Goal: Task Accomplishment & Management: Manage account settings

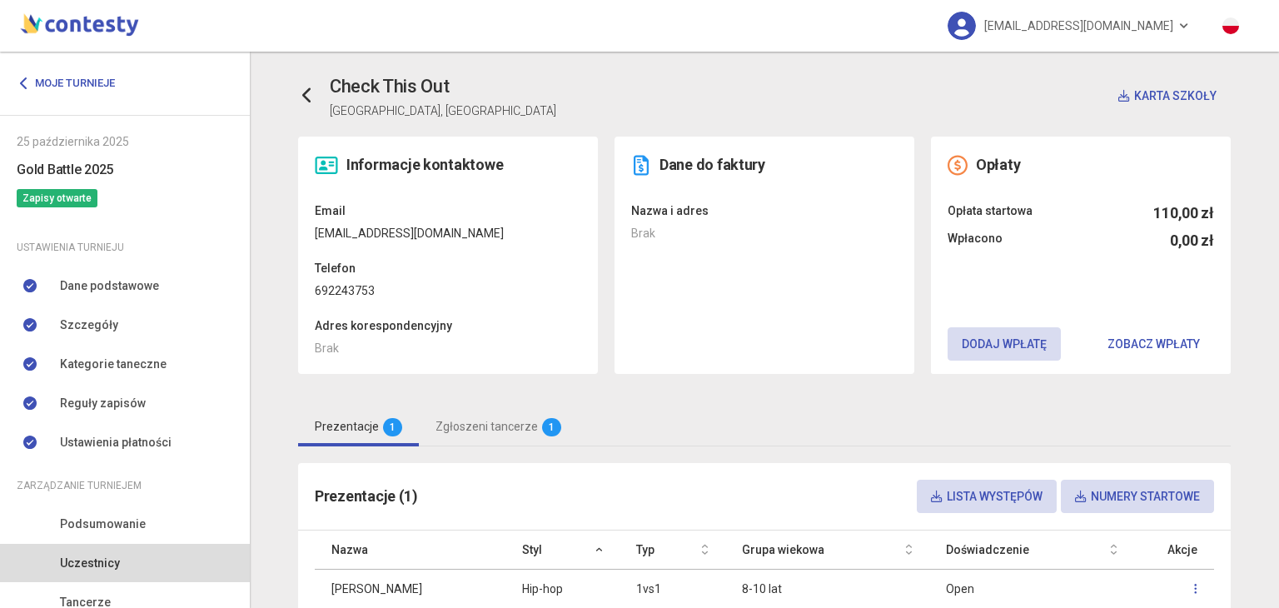
scroll to position [142, 0]
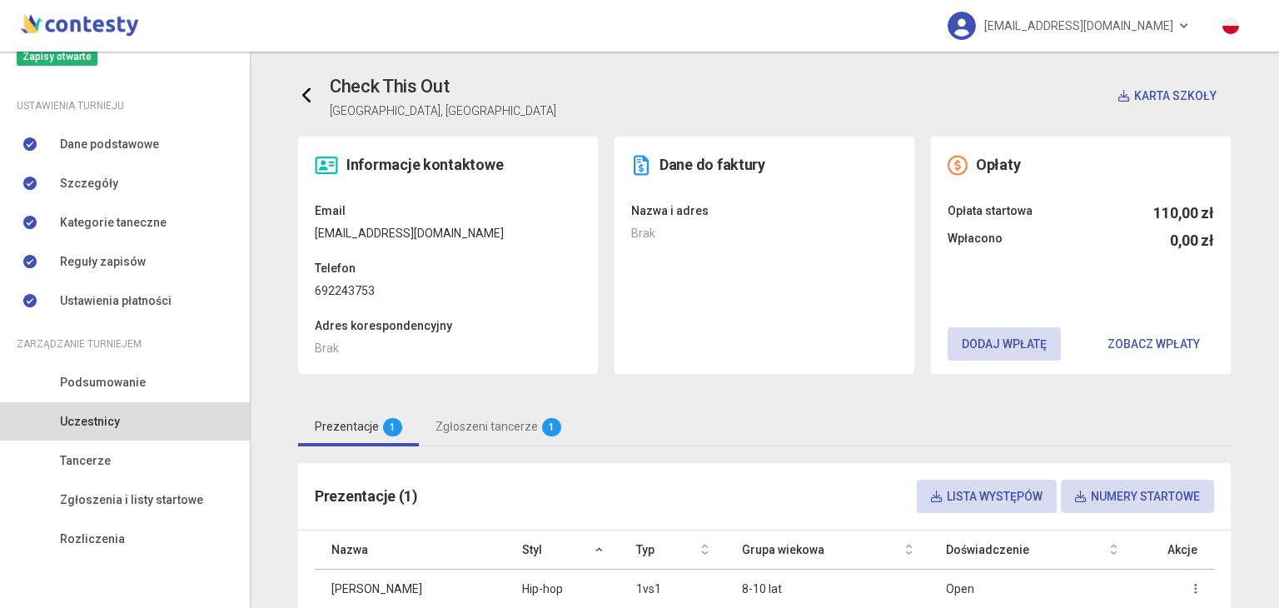
click at [298, 107] on link at bounding box center [314, 95] width 32 height 33
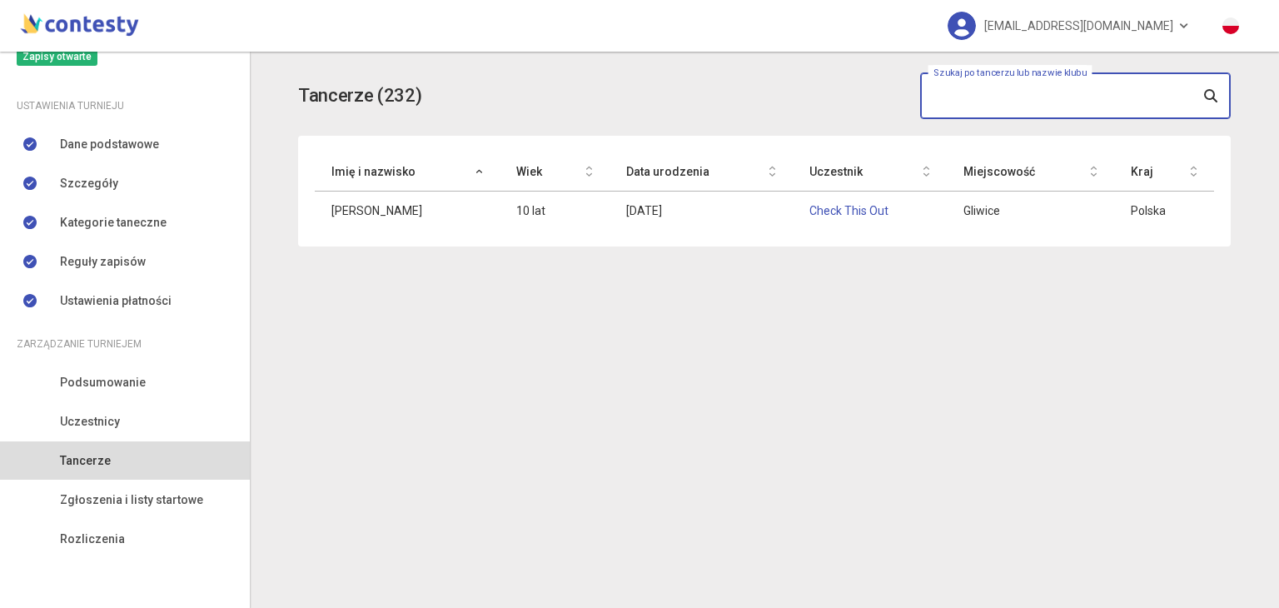
click at [1056, 103] on input "text" at bounding box center [1075, 95] width 311 height 47
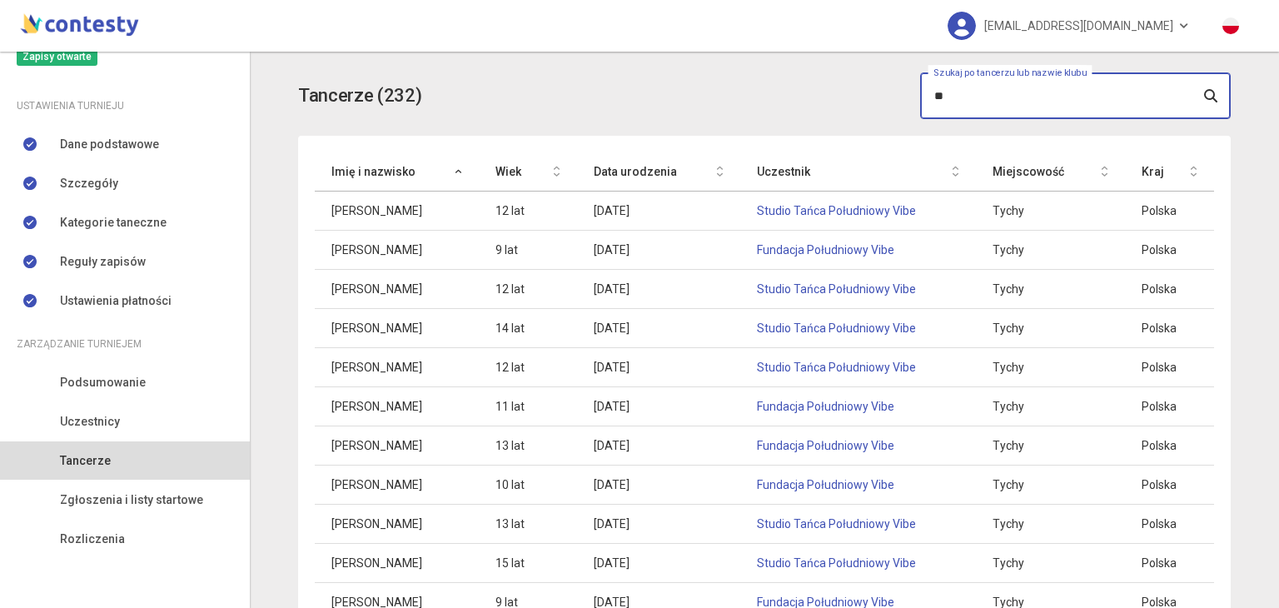
type input "*"
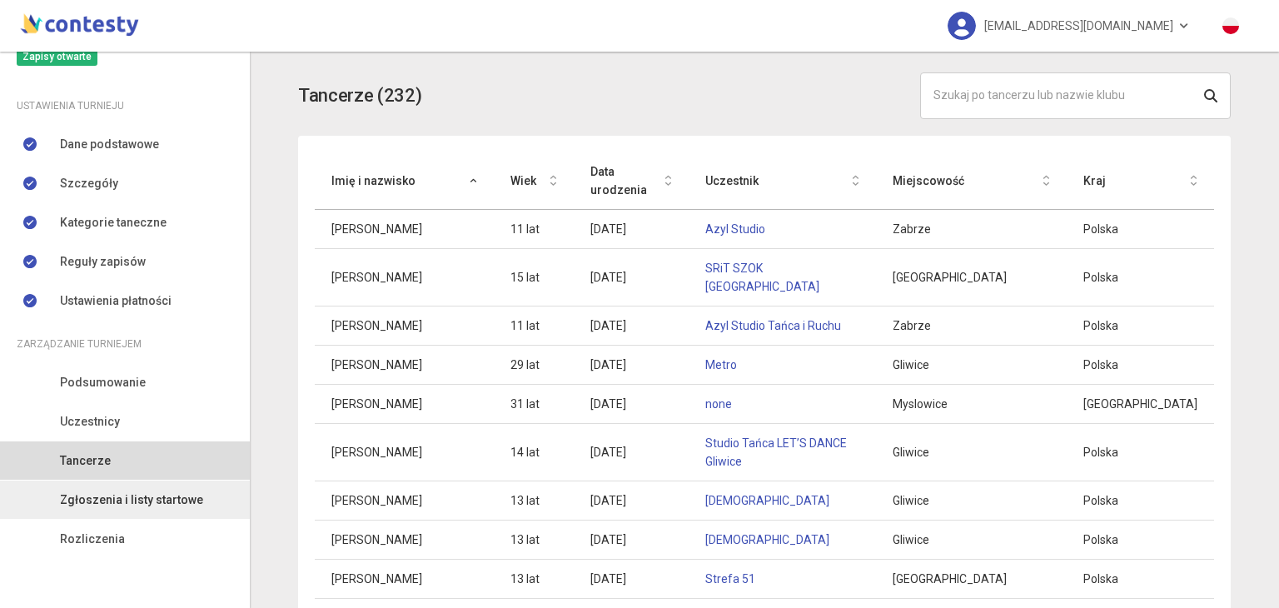
click at [127, 504] on span "Zgłoszenia i listy startowe" at bounding box center [131, 500] width 143 height 18
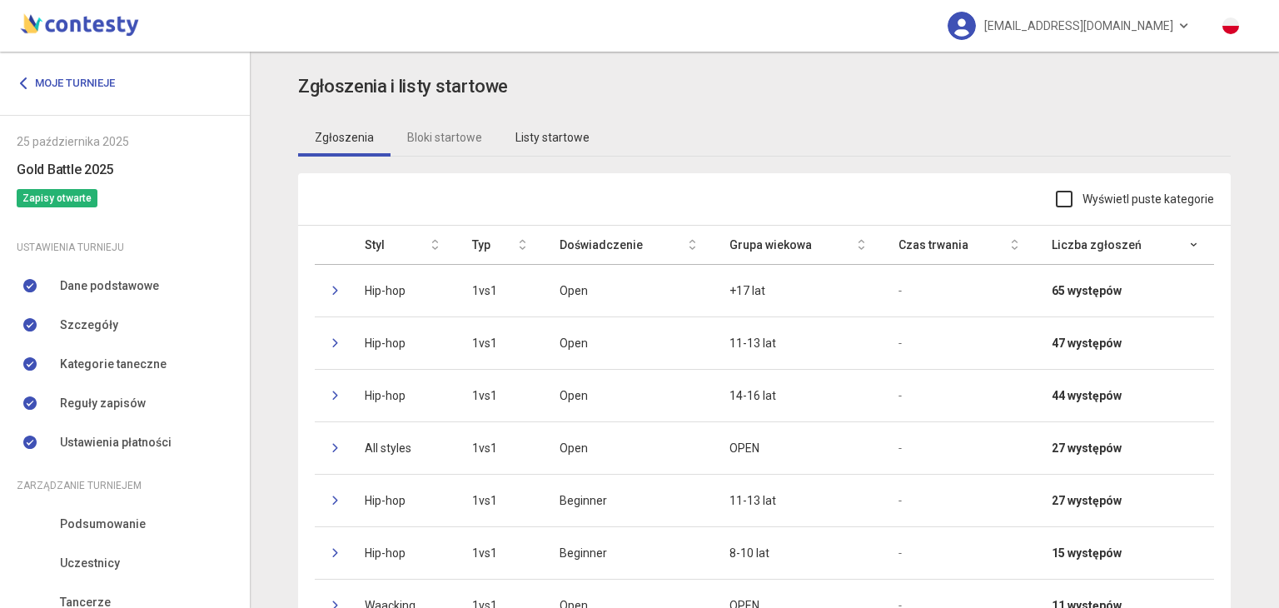
click at [544, 135] on link "Listy startowe" at bounding box center [552, 137] width 107 height 38
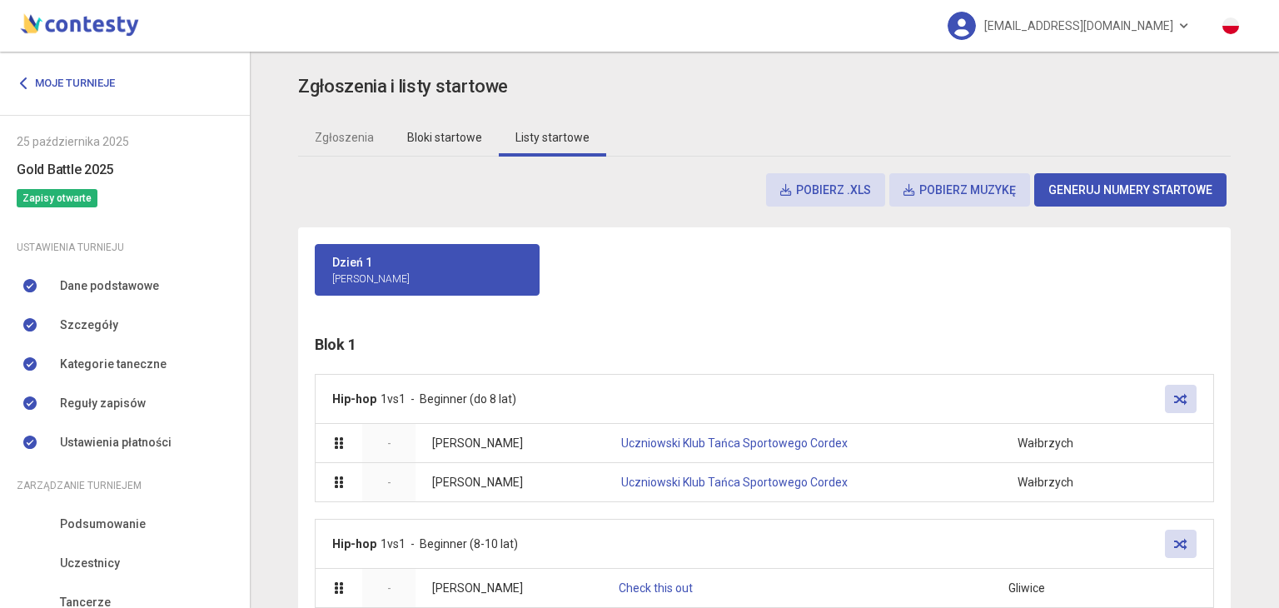
click at [436, 124] on link "Bloki startowe" at bounding box center [445, 137] width 108 height 38
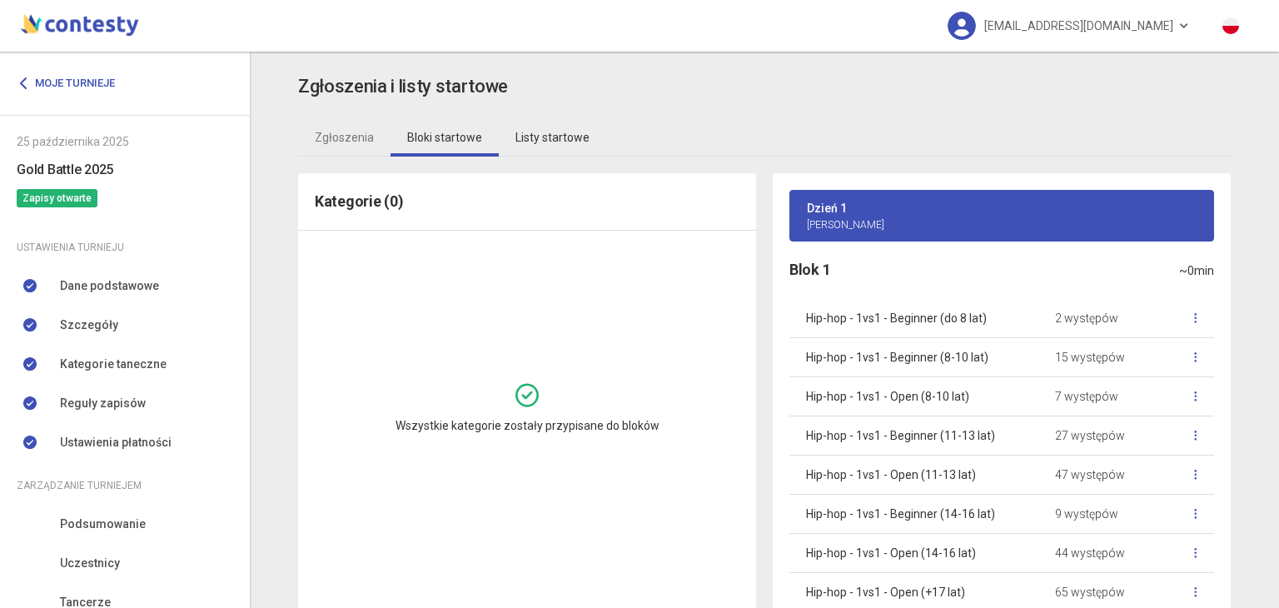
click at [543, 128] on link "Listy startowe" at bounding box center [552, 137] width 107 height 38
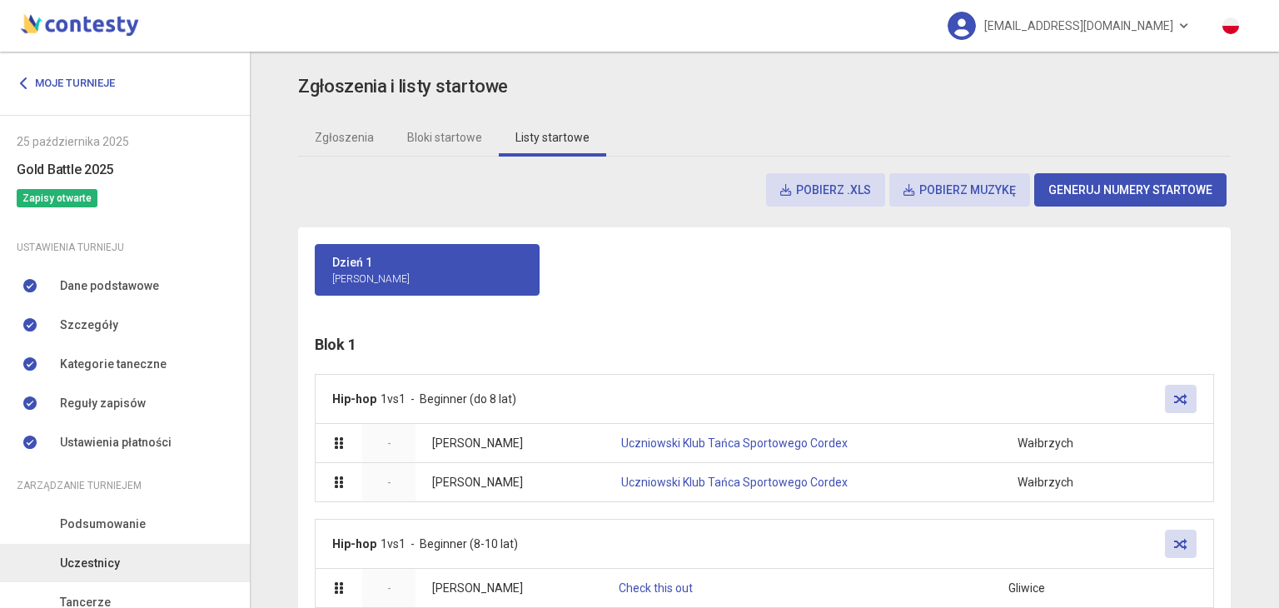
click at [109, 562] on span "Uczestnicy" at bounding box center [90, 563] width 60 height 18
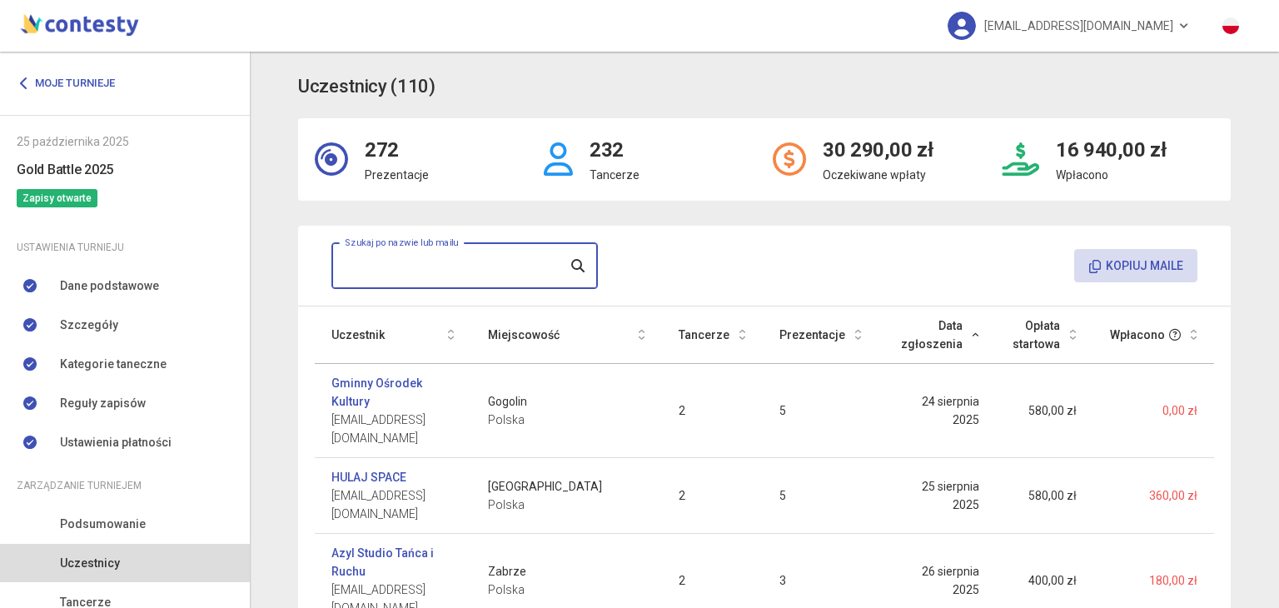
click at [381, 262] on input "text" at bounding box center [464, 265] width 267 height 47
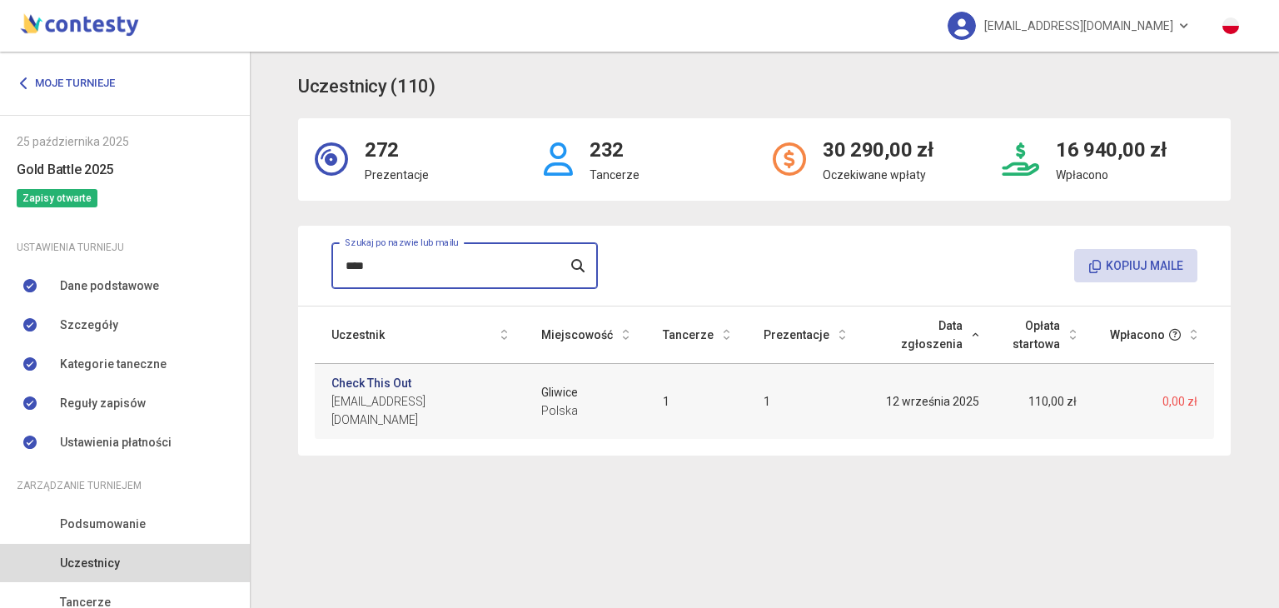
type input "****"
click at [356, 380] on link "Check This Out" at bounding box center [371, 383] width 80 height 18
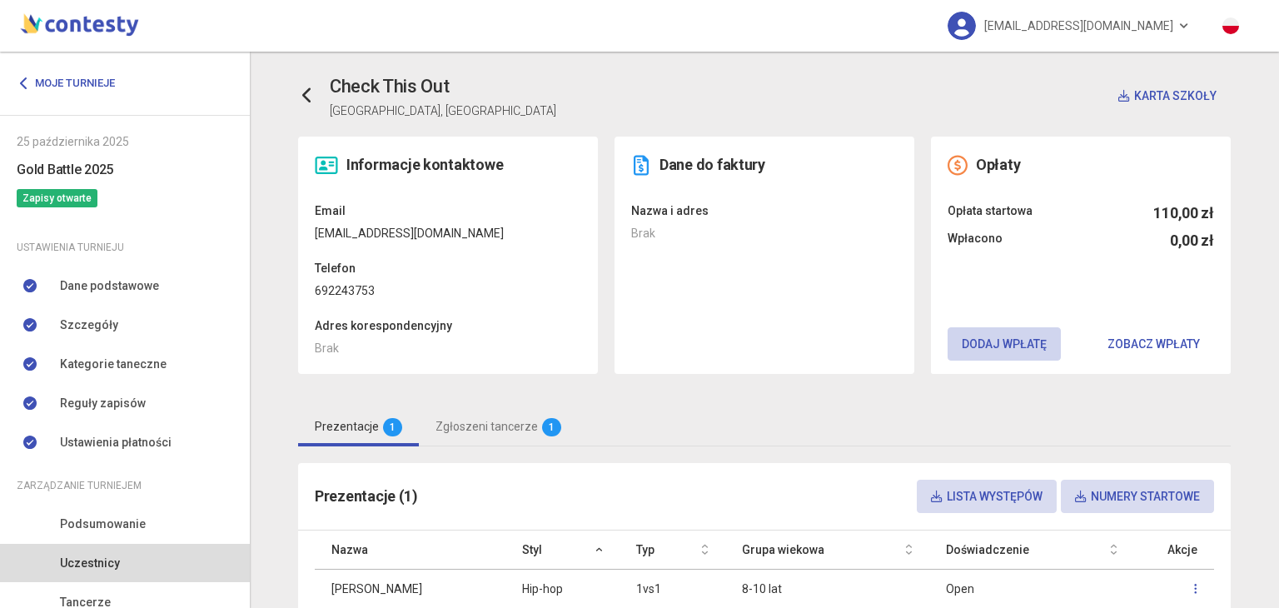
click at [969, 353] on button "Dodaj wpłatę" at bounding box center [1004, 343] width 113 height 33
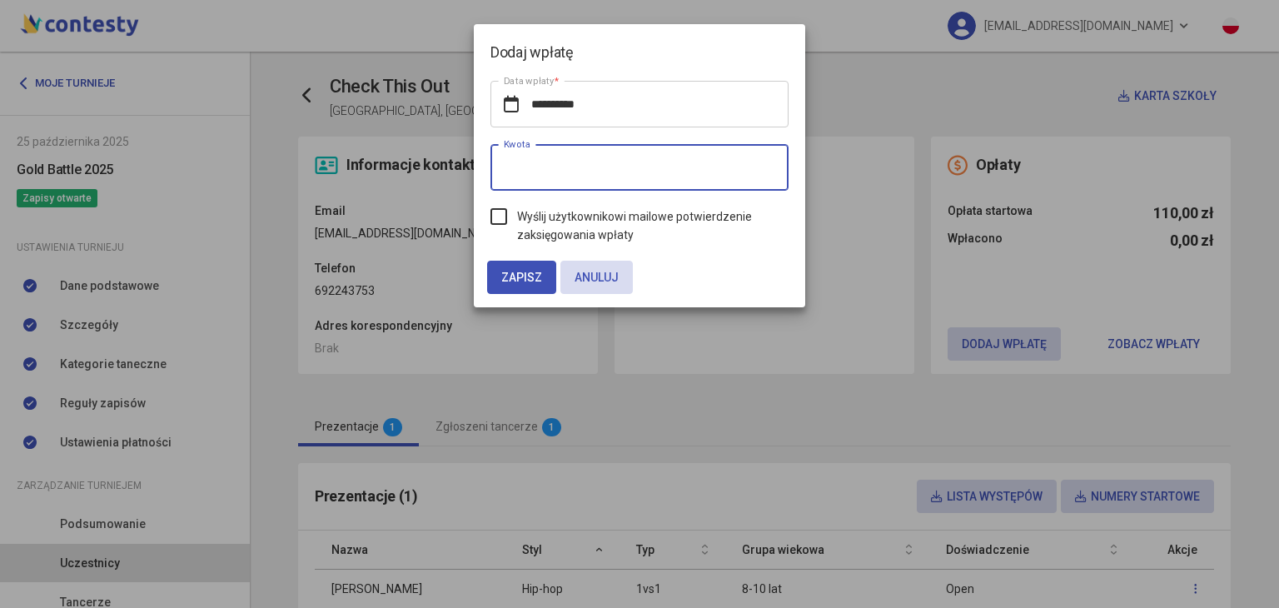
click at [715, 167] on input "*" at bounding box center [640, 167] width 298 height 47
type input "***"
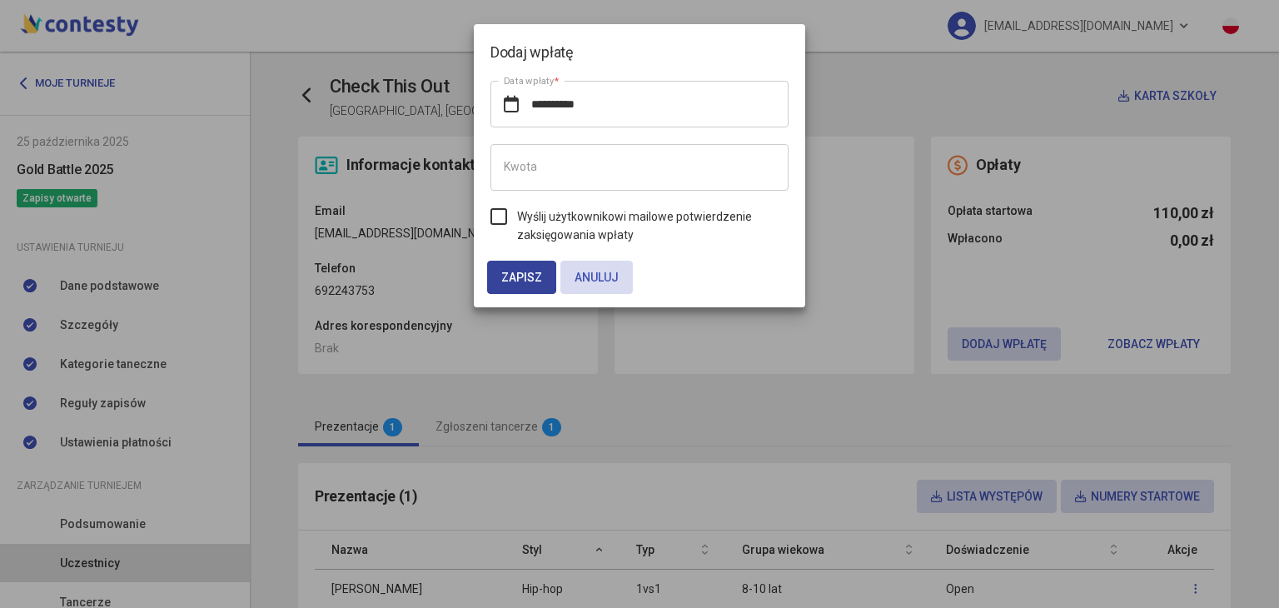
click at [523, 275] on span "Zapisz" at bounding box center [521, 277] width 41 height 13
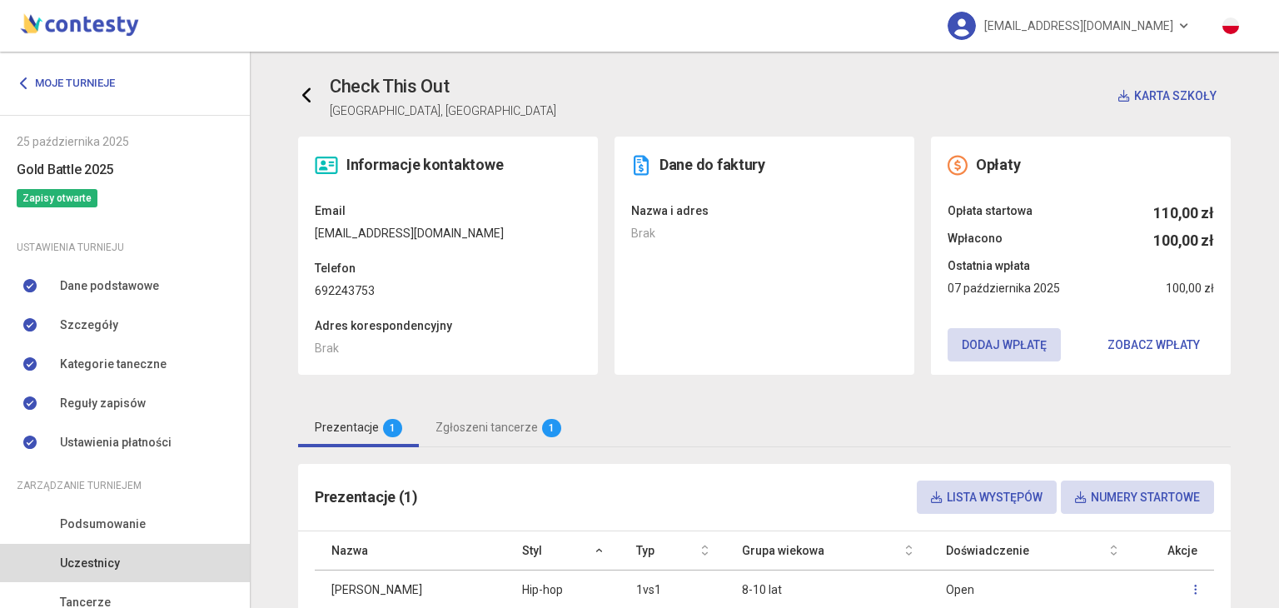
click at [299, 93] on icon at bounding box center [307, 95] width 17 height 17
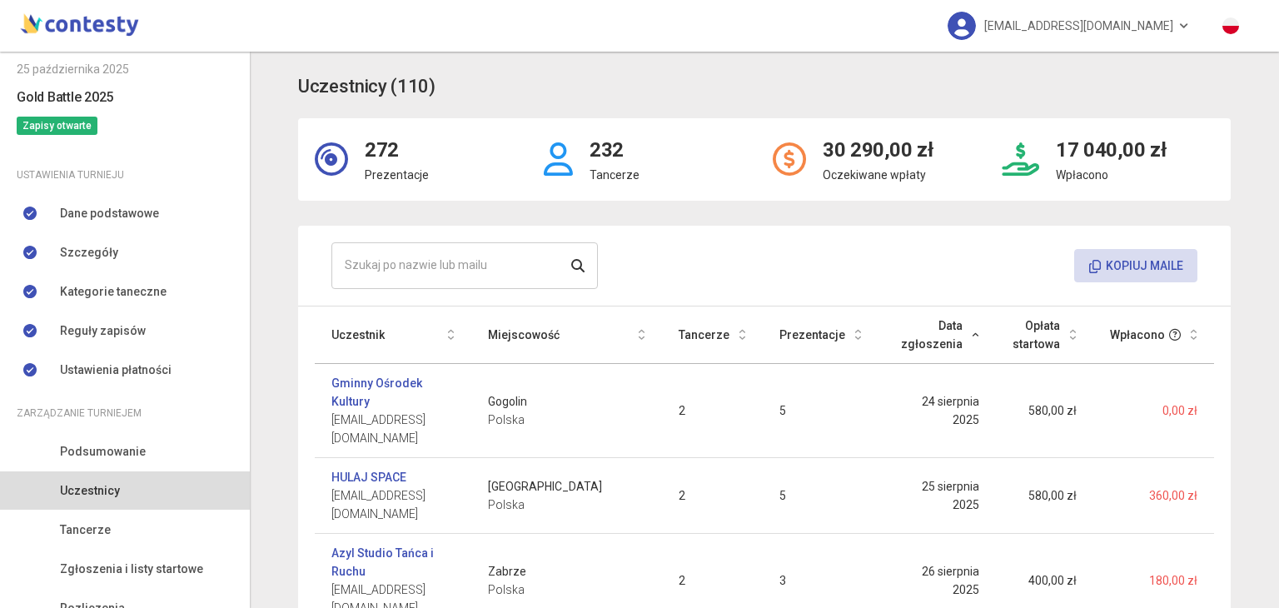
scroll to position [73, 0]
click at [107, 520] on span "Tancerze" at bounding box center [85, 529] width 51 height 18
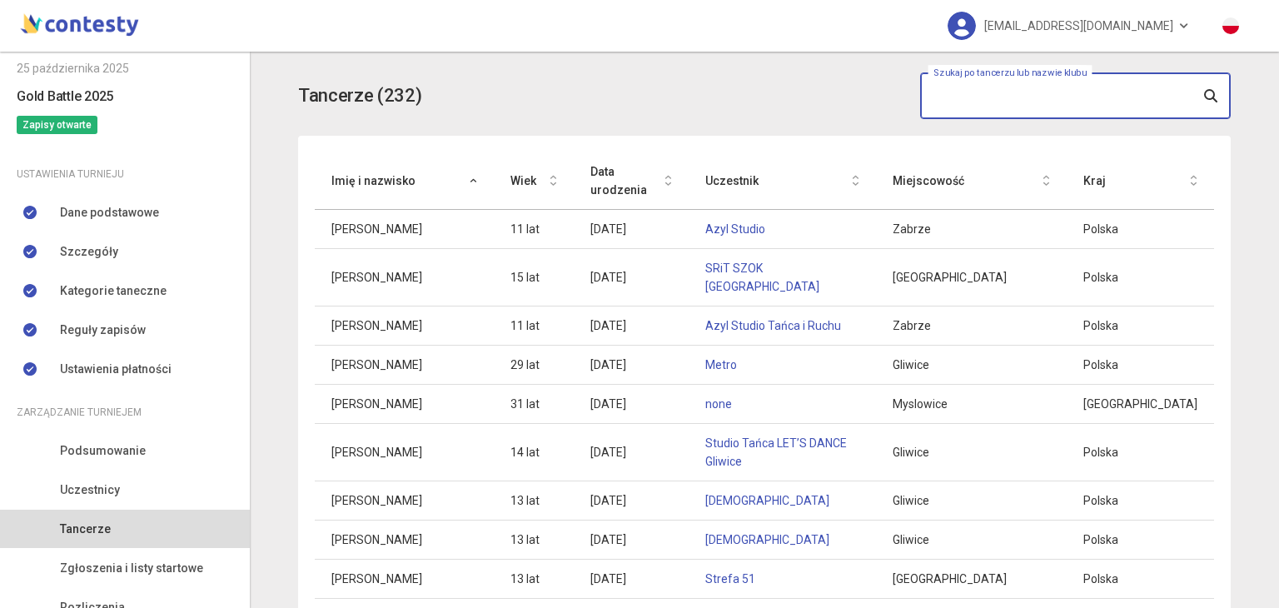
click at [969, 105] on input "text" at bounding box center [1075, 95] width 311 height 47
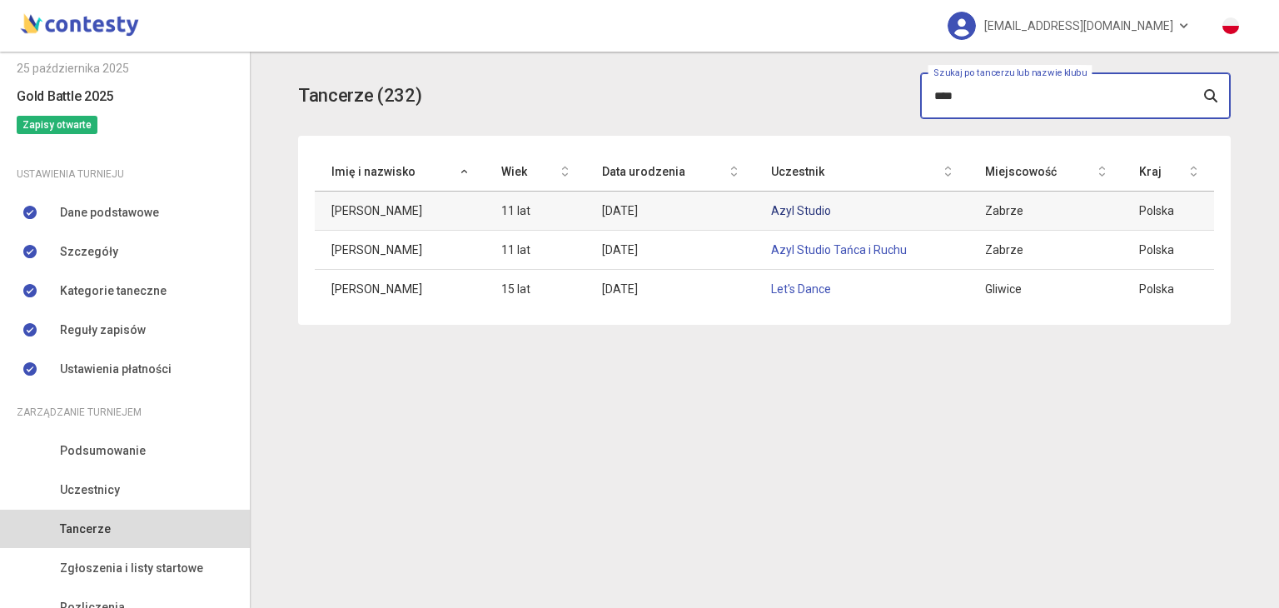
type input "****"
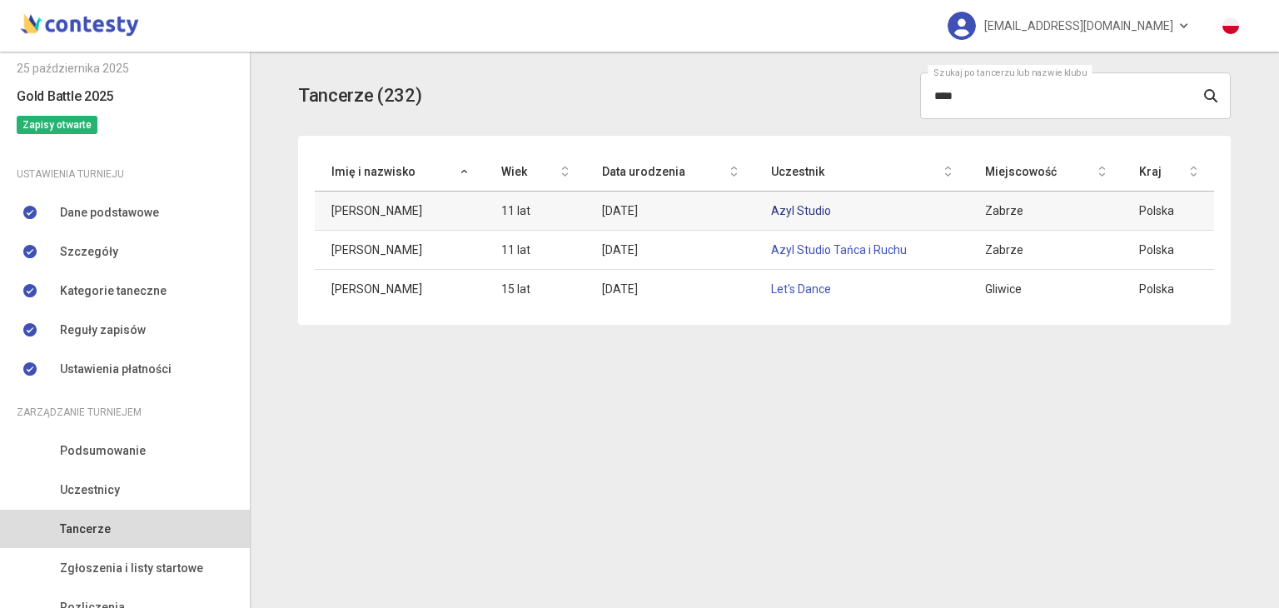
click at [802, 205] on link "Azyl Studio" at bounding box center [801, 210] width 60 height 13
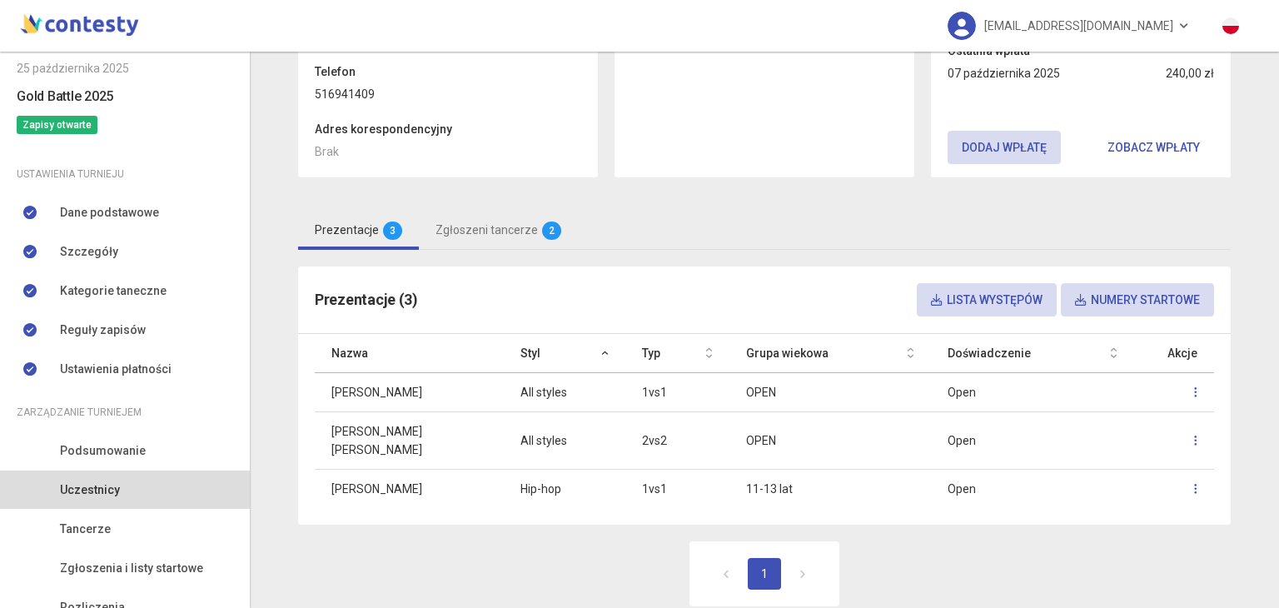
scroll to position [227, 0]
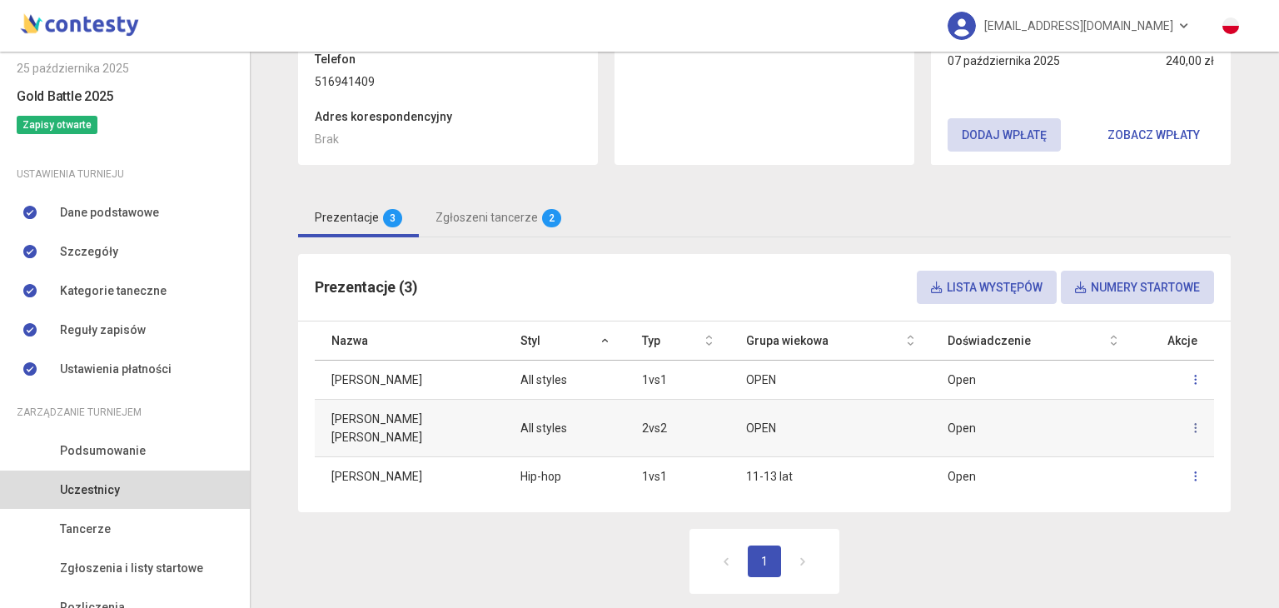
click at [1194, 422] on icon at bounding box center [1195, 428] width 3 height 12
click at [1060, 479] on link "Usuń" at bounding box center [1087, 483] width 167 height 32
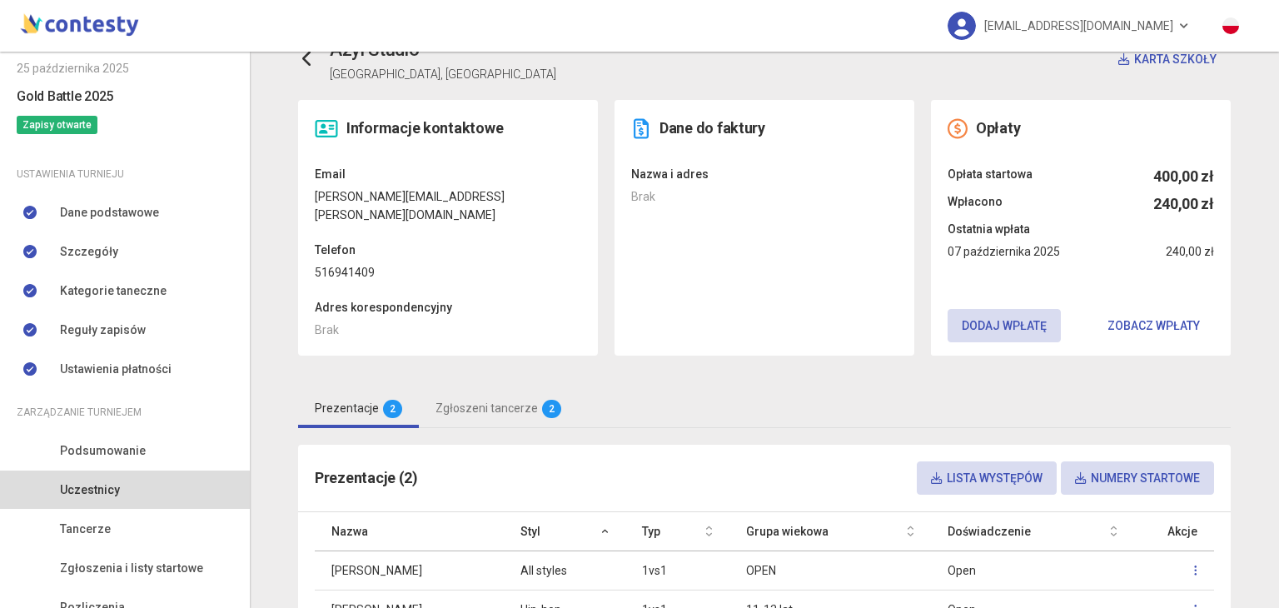
scroll to position [0, 0]
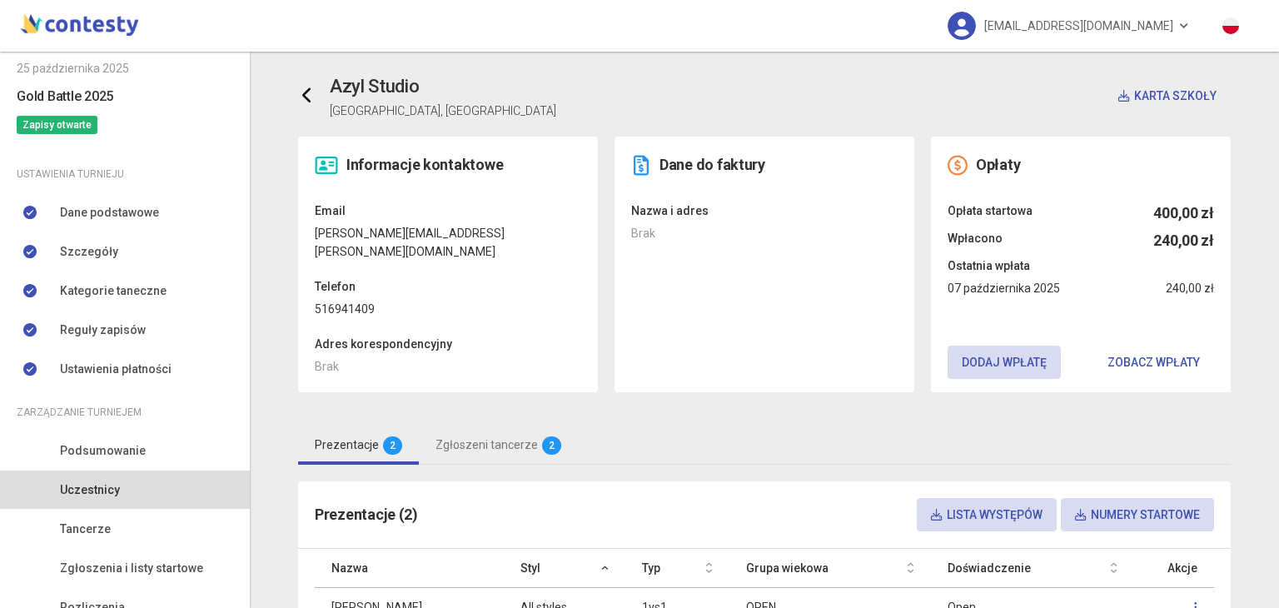
click at [298, 84] on link at bounding box center [314, 95] width 32 height 33
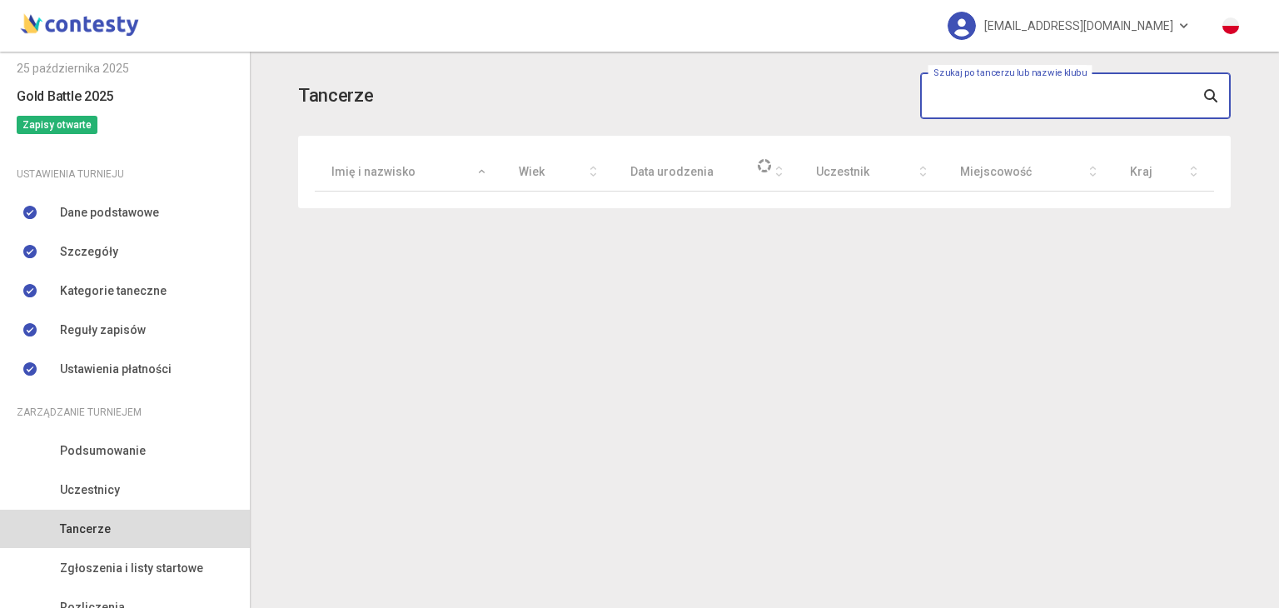
click at [975, 94] on input "text" at bounding box center [1075, 95] width 311 height 47
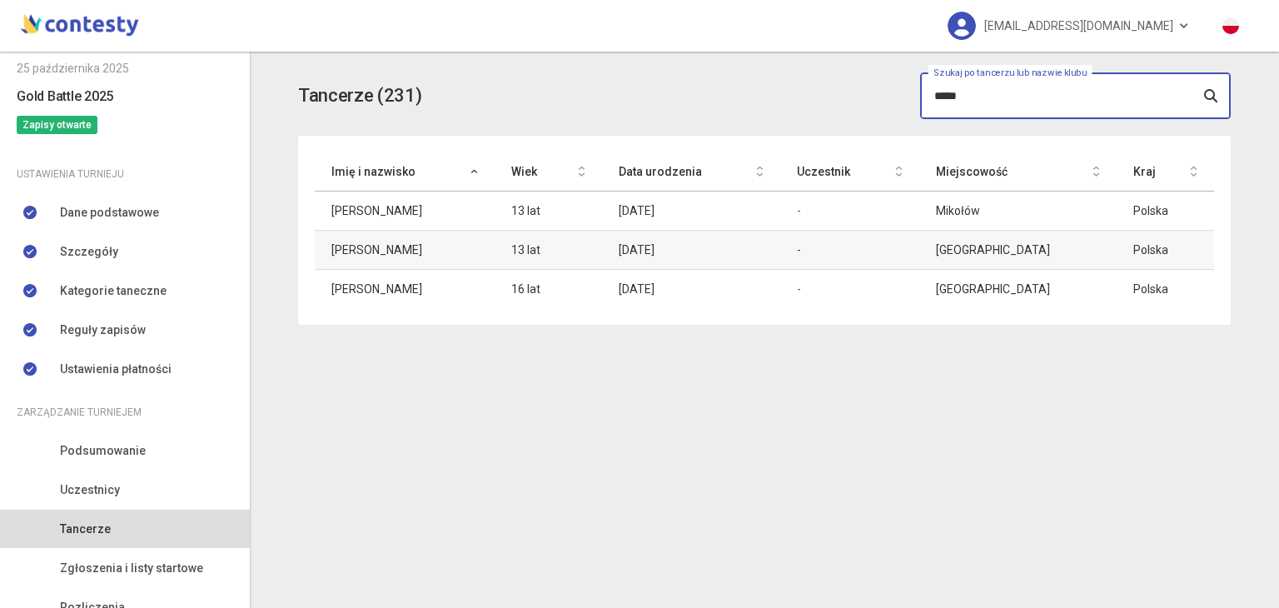
type input "*****"
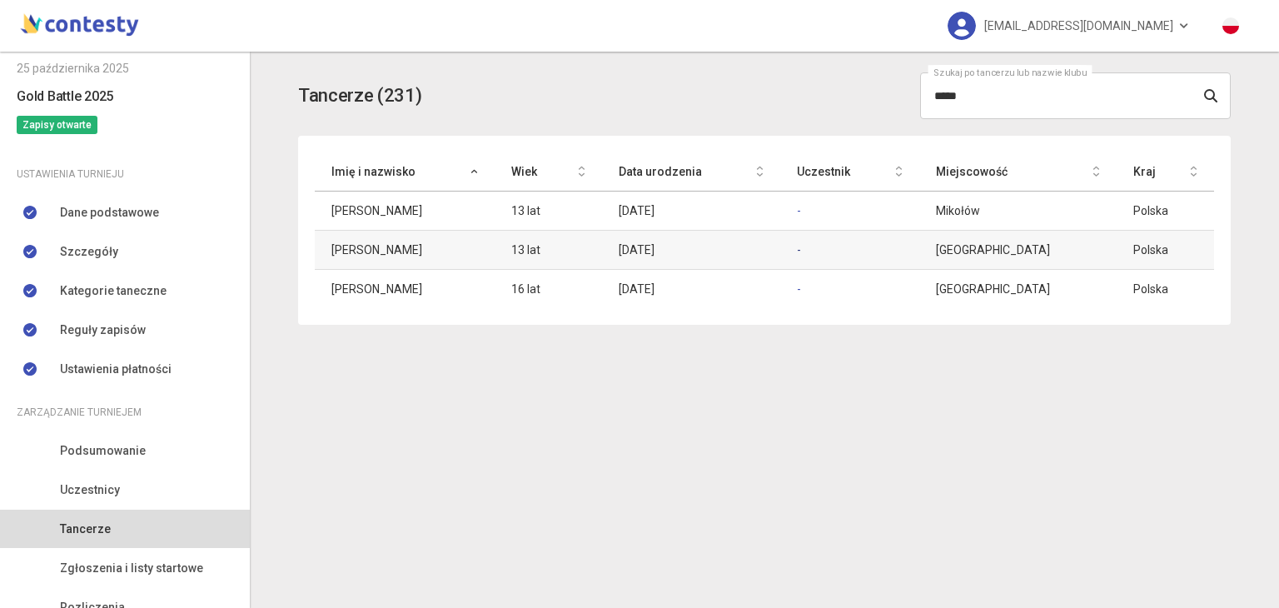
click at [801, 247] on link "-" at bounding box center [799, 249] width 4 height 13
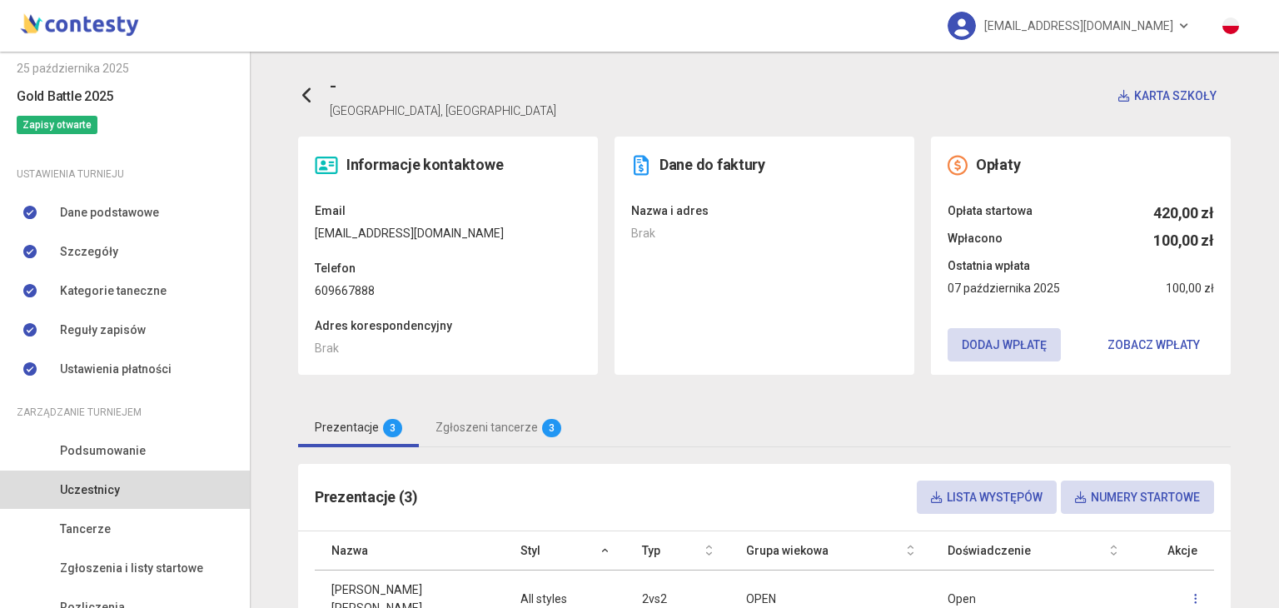
click at [290, 95] on div "- [GEOGRAPHIC_DATA], [GEOGRAPHIC_DATA] Karta szkoły Informacje kontaktowe Email…" at bounding box center [764, 446] width 949 height 748
click at [302, 96] on icon at bounding box center [307, 95] width 17 height 17
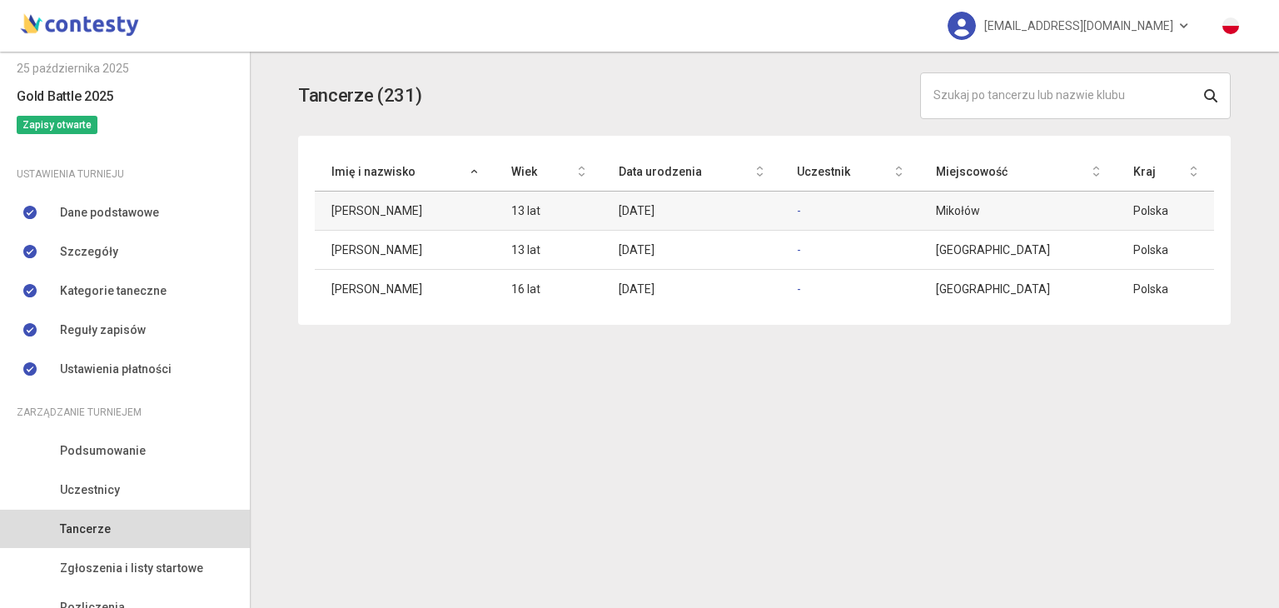
click at [829, 210] on td "-" at bounding box center [849, 211] width 138 height 39
click at [833, 213] on td "-" at bounding box center [849, 211] width 138 height 39
click at [801, 209] on link "-" at bounding box center [799, 210] width 4 height 13
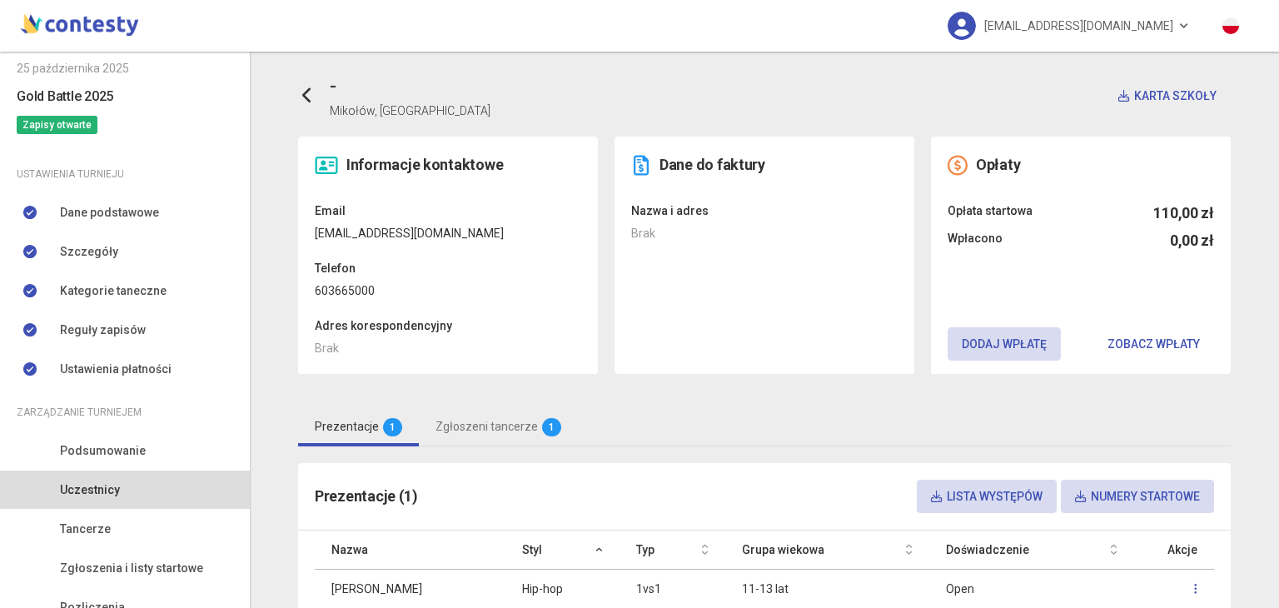
scroll to position [131, 0]
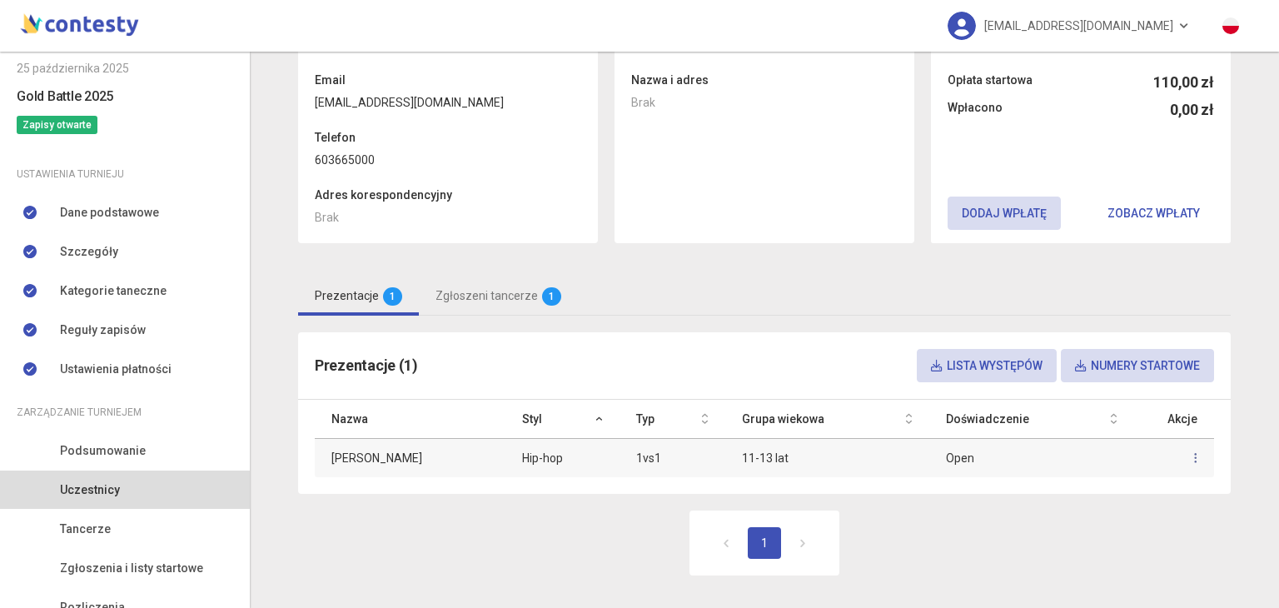
click at [1196, 450] on link at bounding box center [1196, 458] width 37 height 35
click at [1074, 527] on link "Usuń" at bounding box center [1087, 532] width 167 height 32
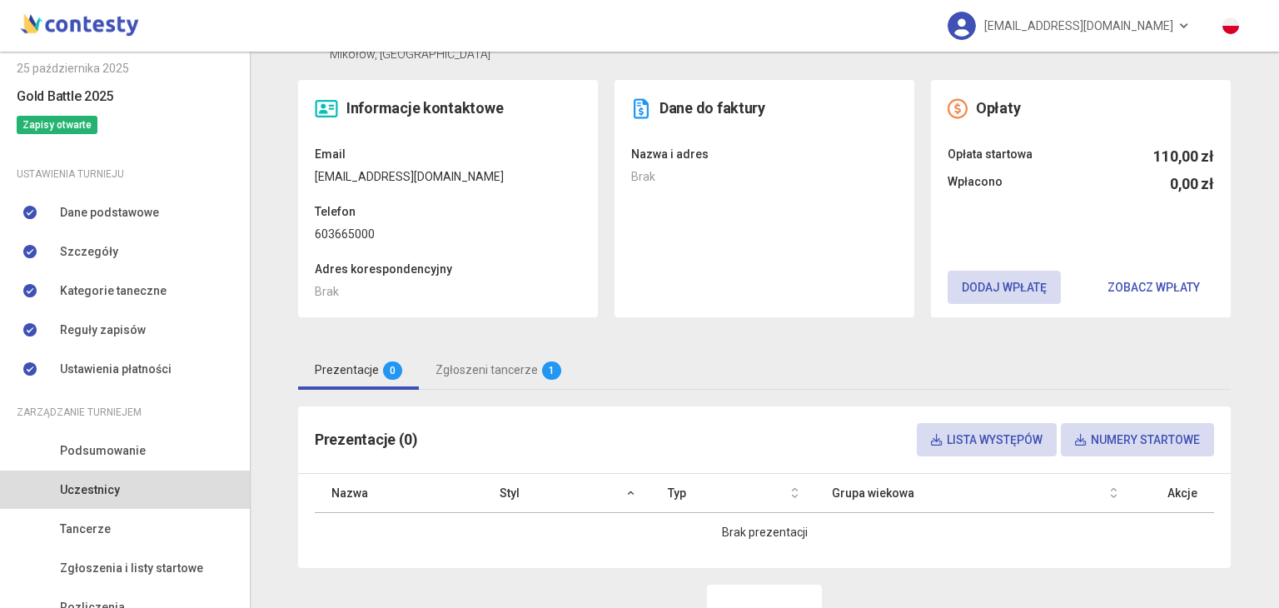
scroll to position [34, 0]
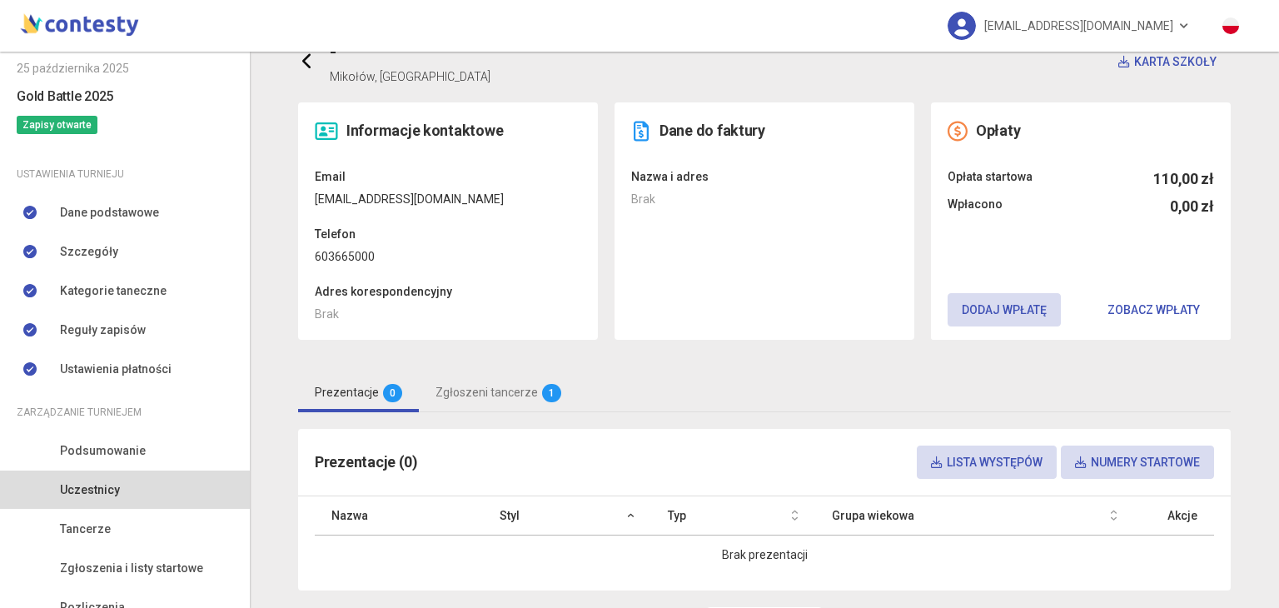
click at [303, 65] on icon at bounding box center [307, 61] width 17 height 17
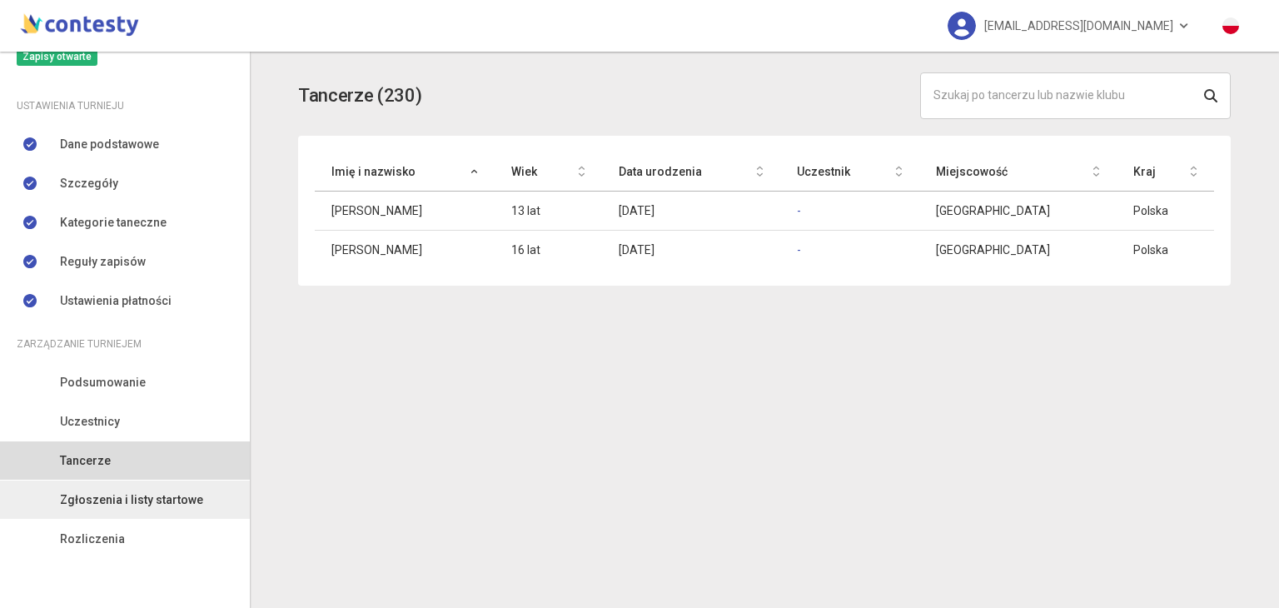
scroll to position [141, 0]
click at [138, 501] on span "Zgłoszenia i listy startowe" at bounding box center [131, 500] width 143 height 18
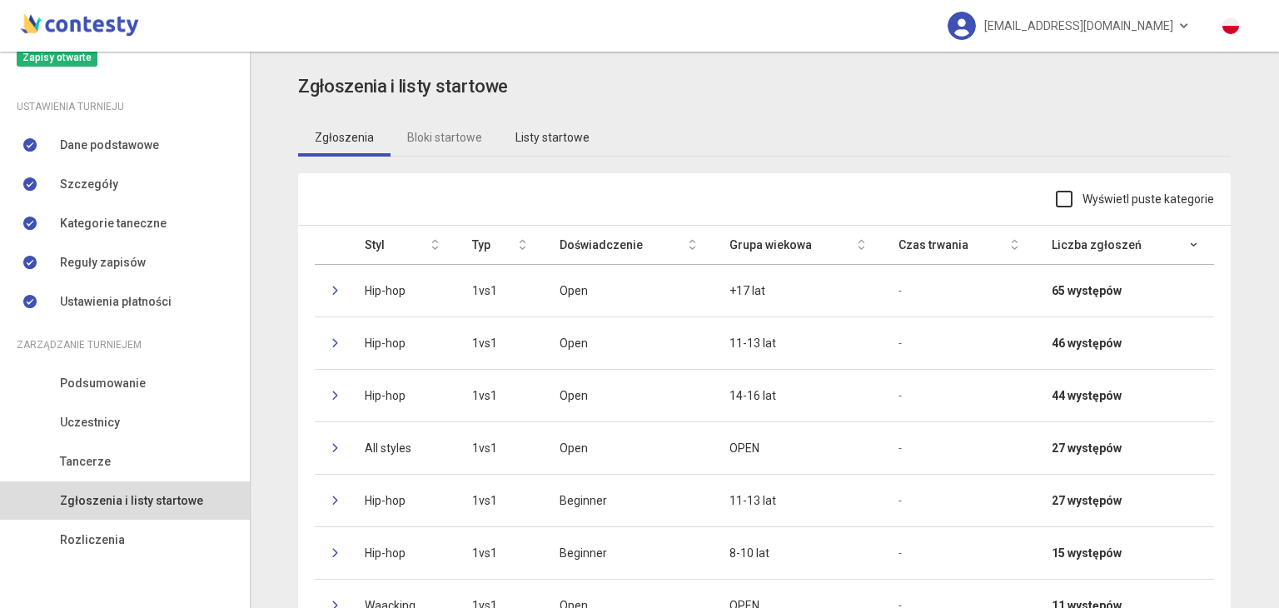
click at [538, 123] on link "Listy startowe" at bounding box center [552, 137] width 107 height 38
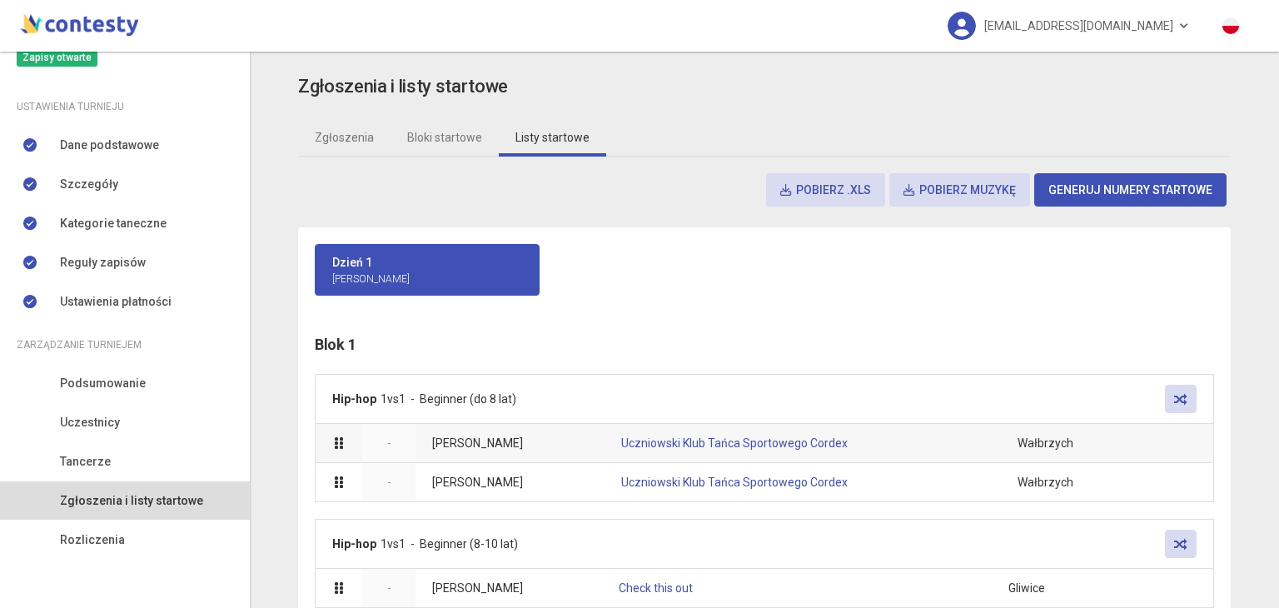
scroll to position [127, 0]
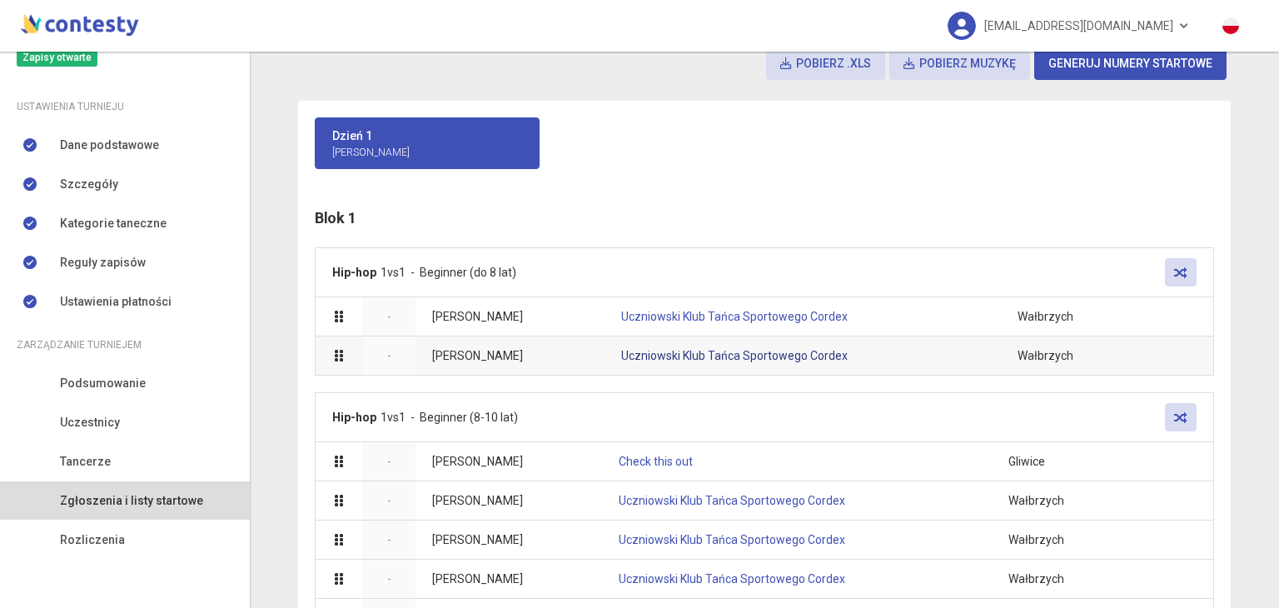
click at [712, 352] on link "Uczniowski Klub Tańca Sportowego Cordex" at bounding box center [734, 355] width 227 height 13
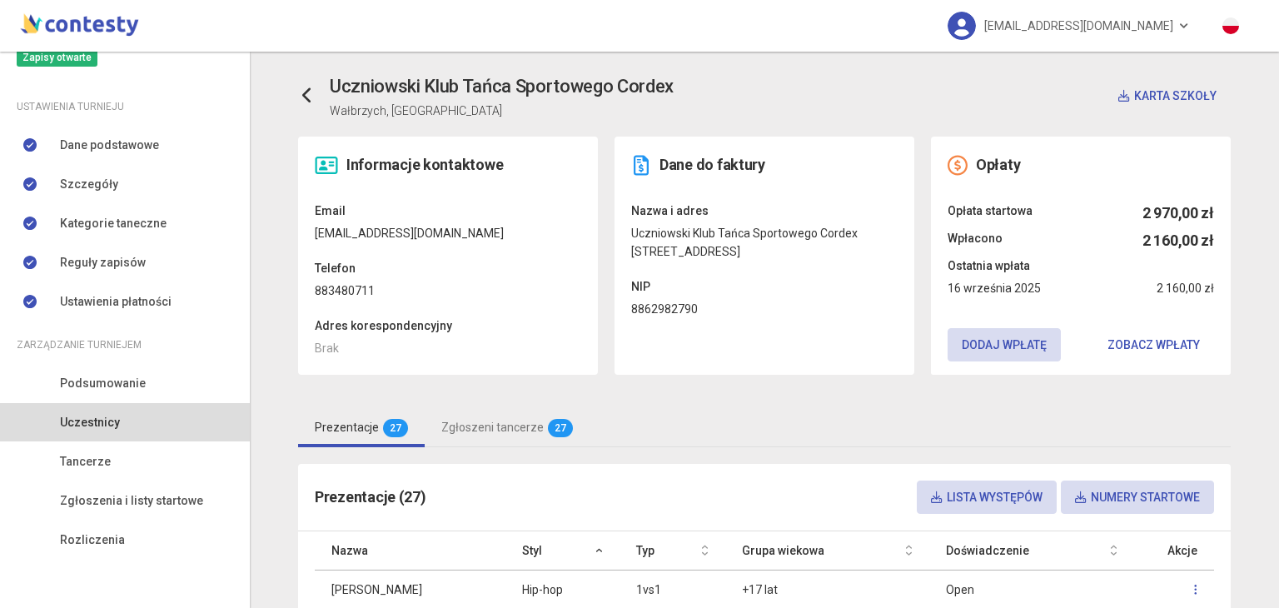
click at [395, 234] on dd "[EMAIL_ADDRESS][DOMAIN_NAME]" at bounding box center [448, 233] width 267 height 18
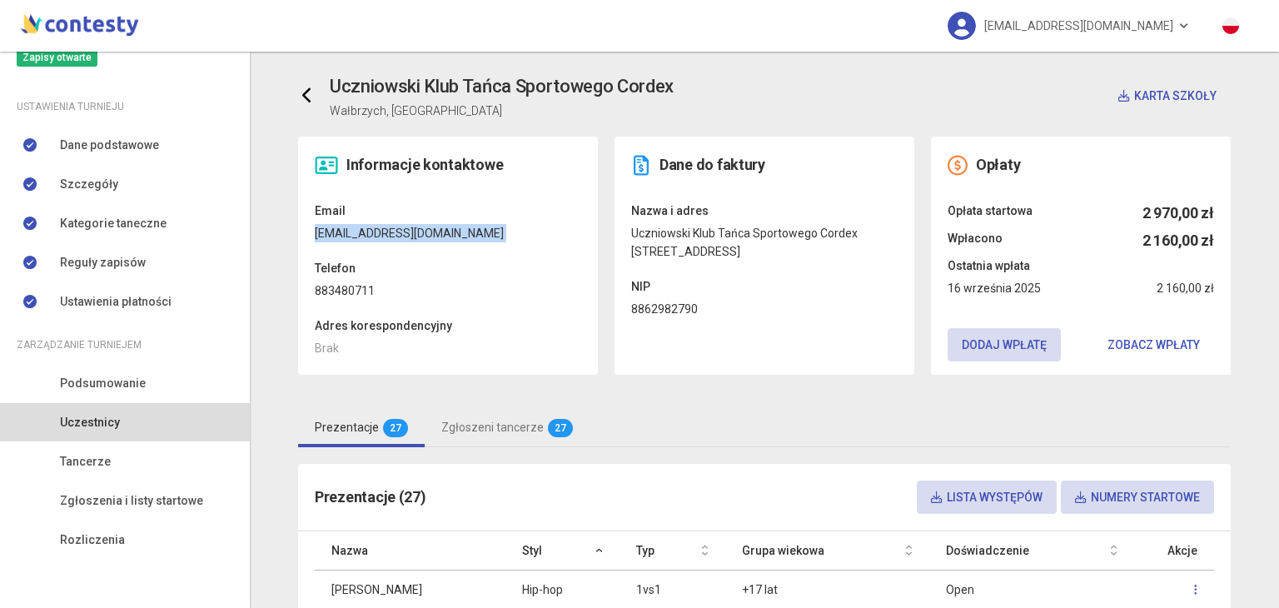
click at [303, 92] on icon at bounding box center [307, 95] width 17 height 17
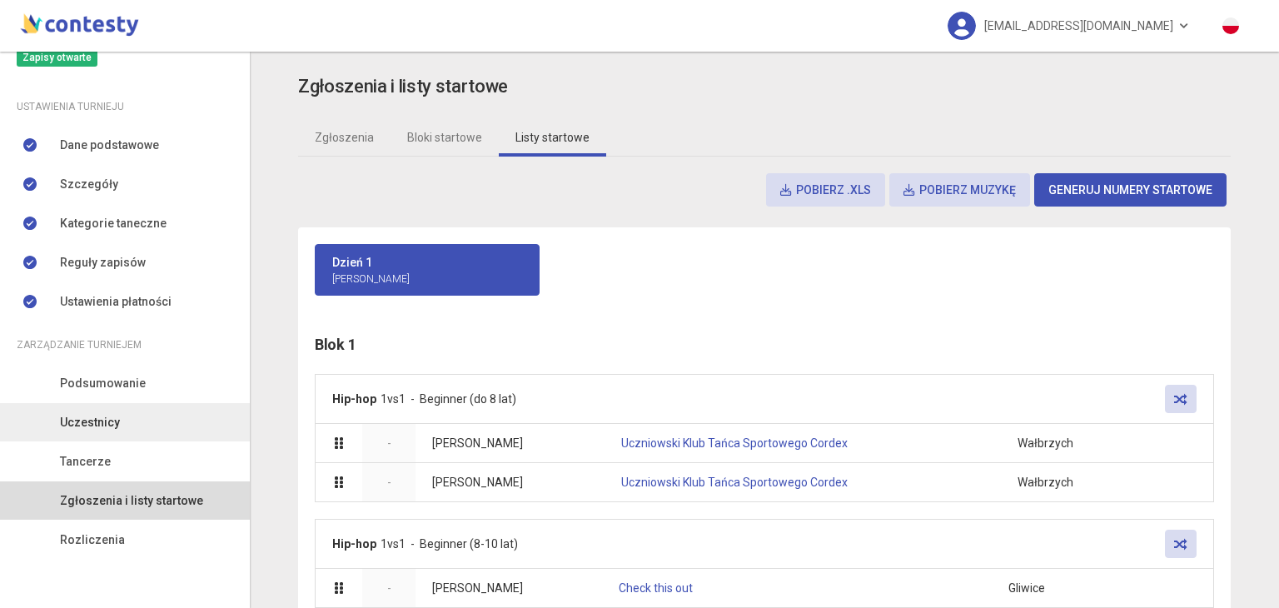
click at [166, 427] on link "Uczestnicy" at bounding box center [125, 422] width 250 height 38
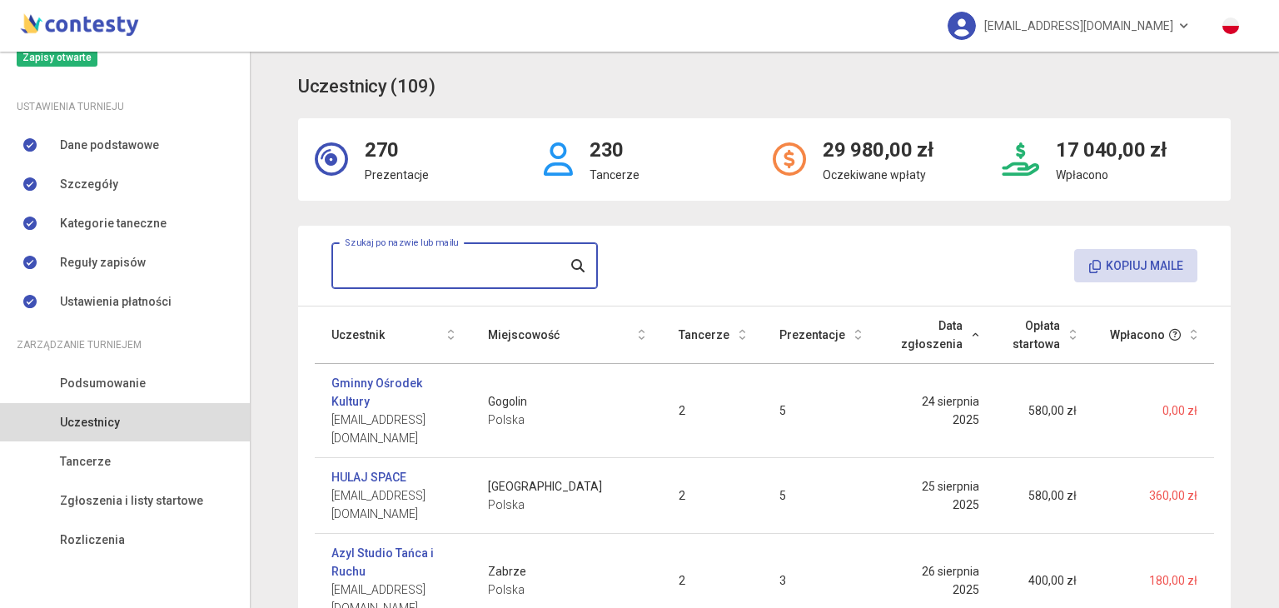
click at [506, 267] on input "text" at bounding box center [464, 265] width 267 height 47
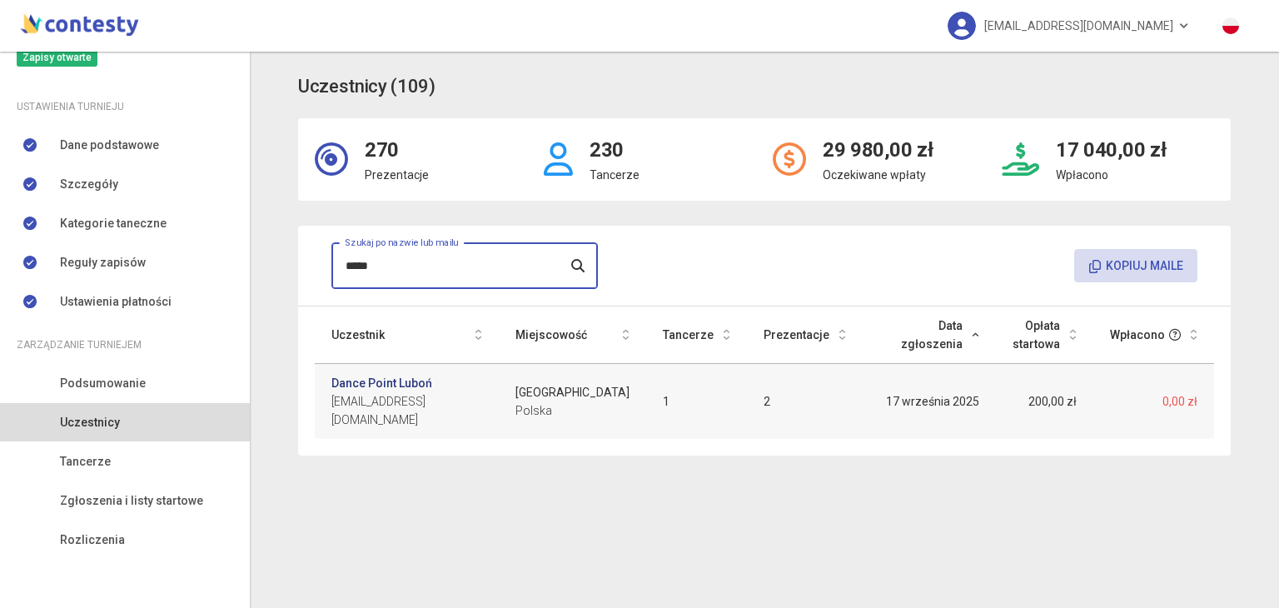
type input "*****"
click at [407, 377] on link "Dance Point Luboń" at bounding box center [381, 383] width 101 height 18
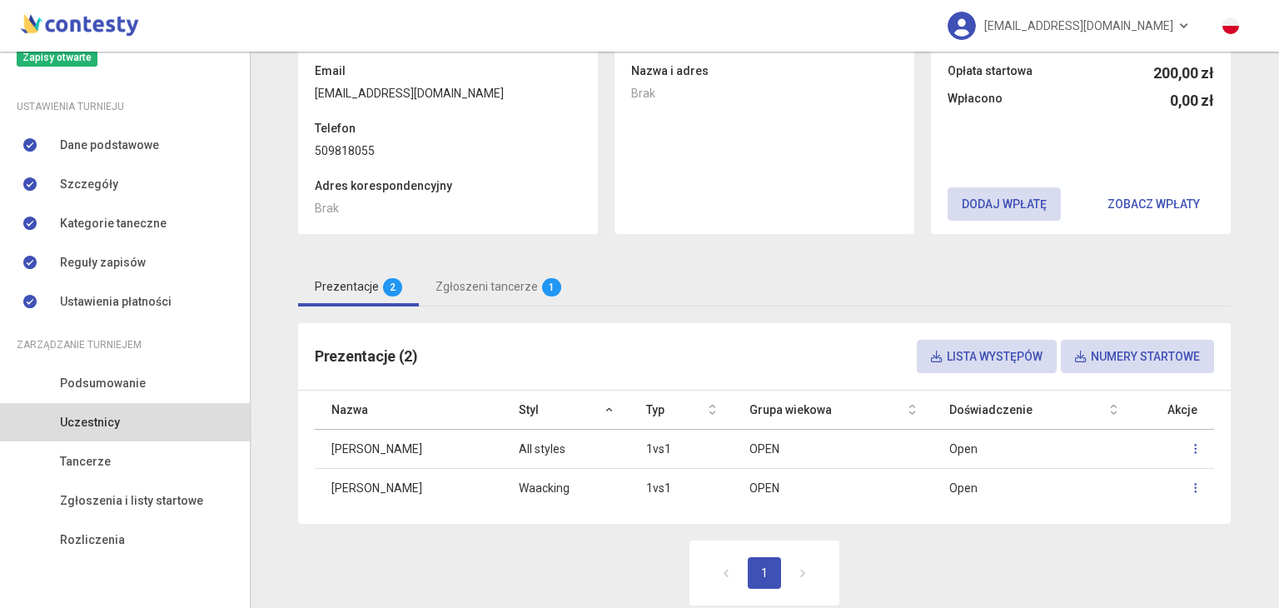
scroll to position [170, 0]
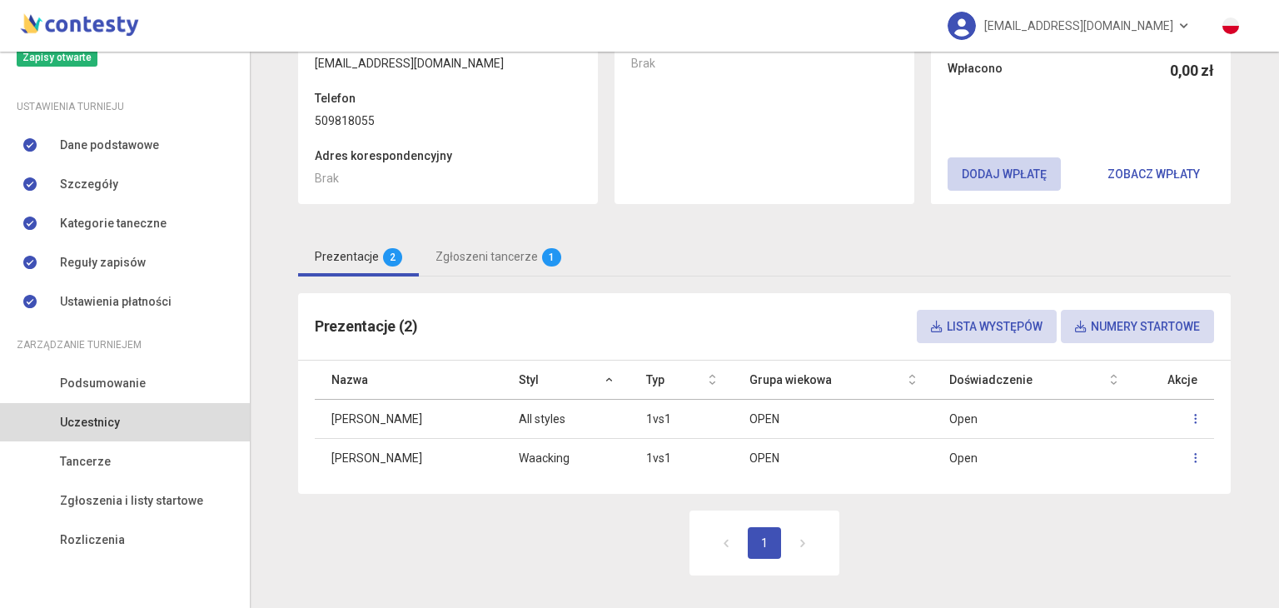
click at [969, 178] on button "Dodaj wpłatę" at bounding box center [1004, 173] width 113 height 33
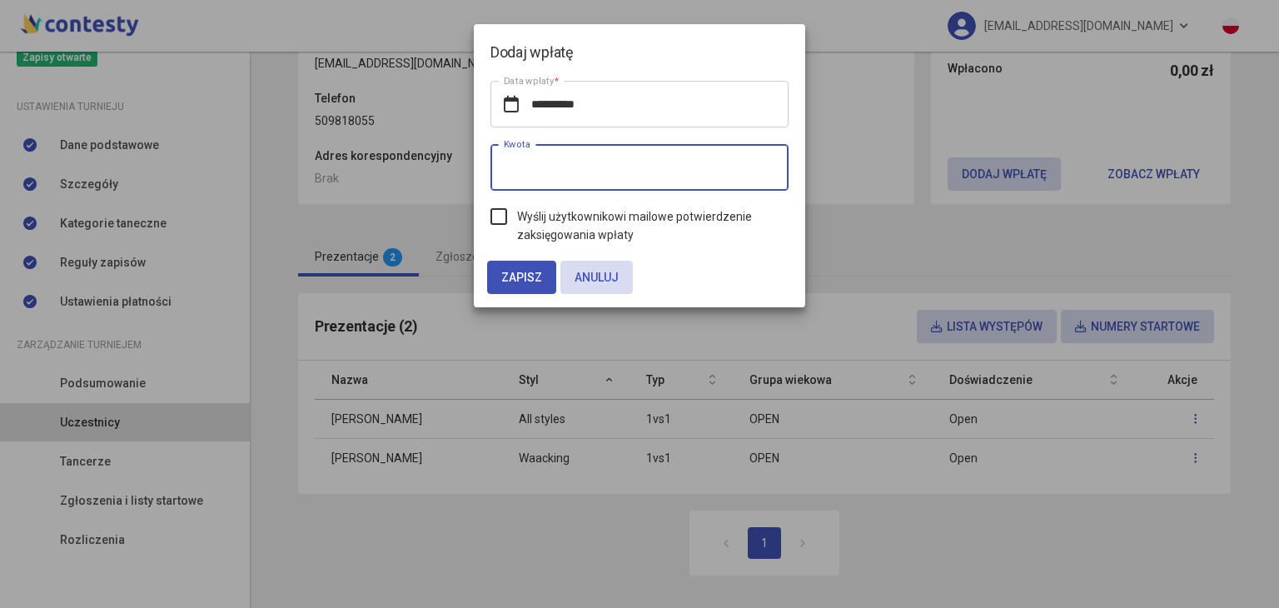
click at [605, 176] on input "*" at bounding box center [640, 167] width 298 height 47
type input "***"
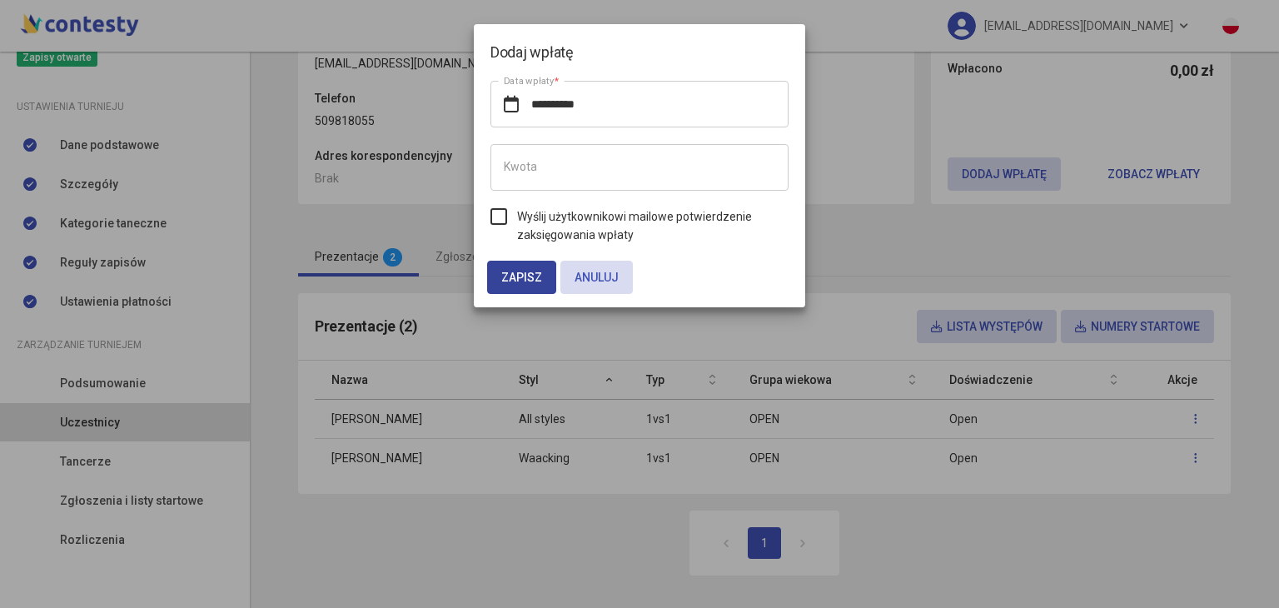
click at [516, 281] on span "Zapisz" at bounding box center [521, 277] width 41 height 13
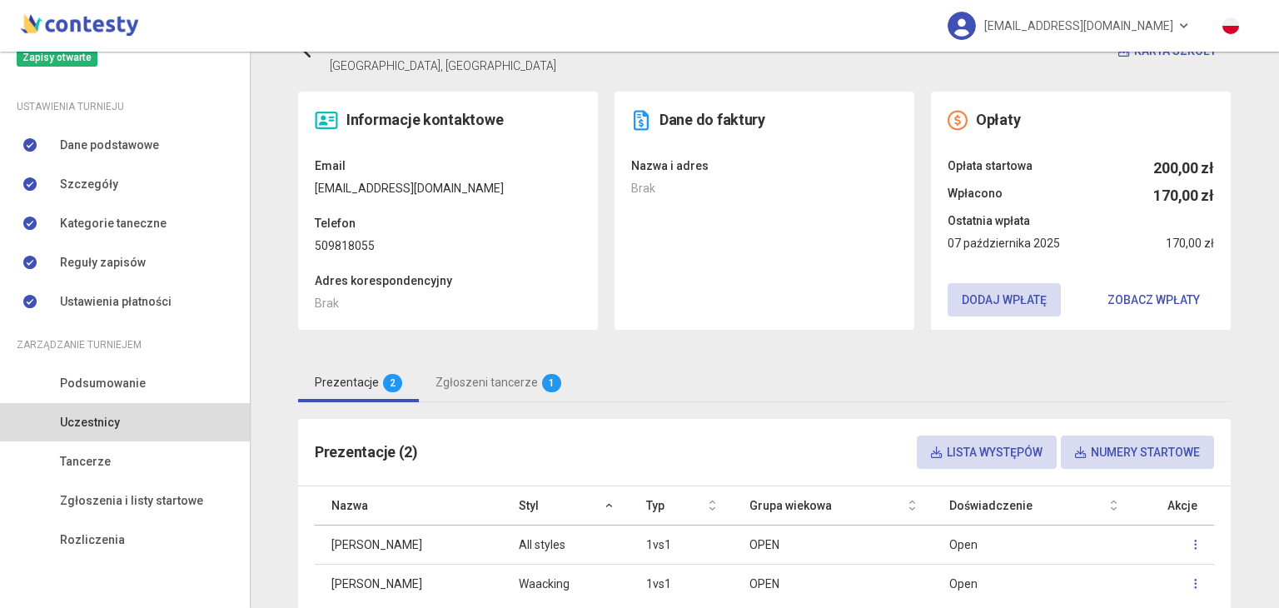
scroll to position [0, 0]
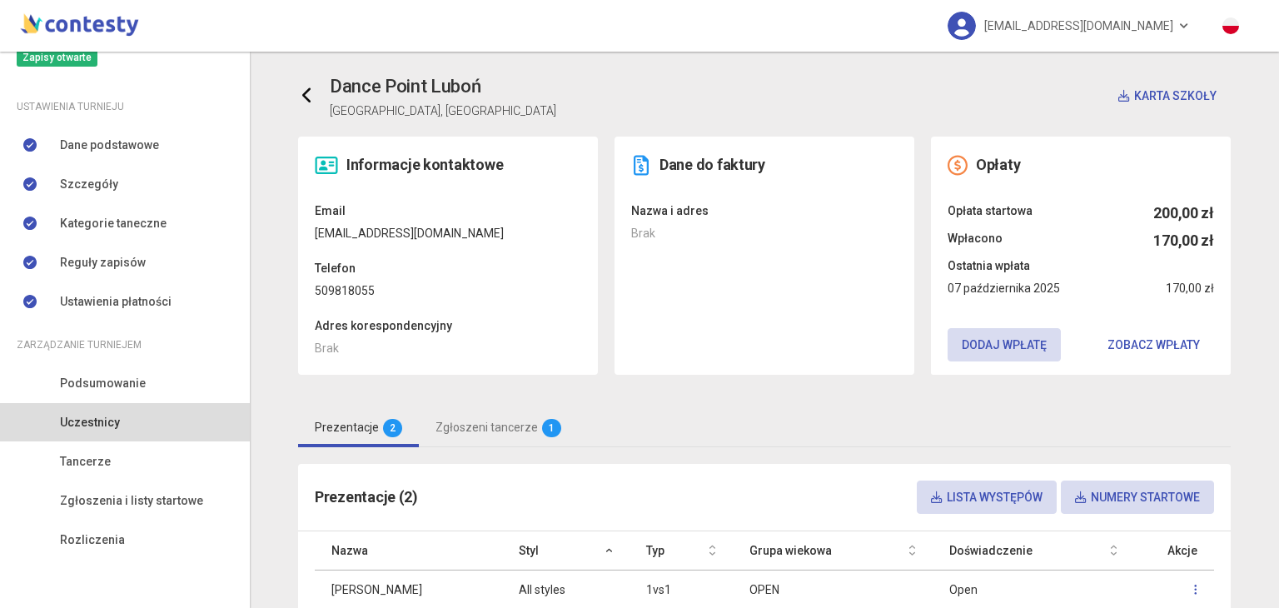
click at [303, 97] on icon at bounding box center [307, 95] width 17 height 17
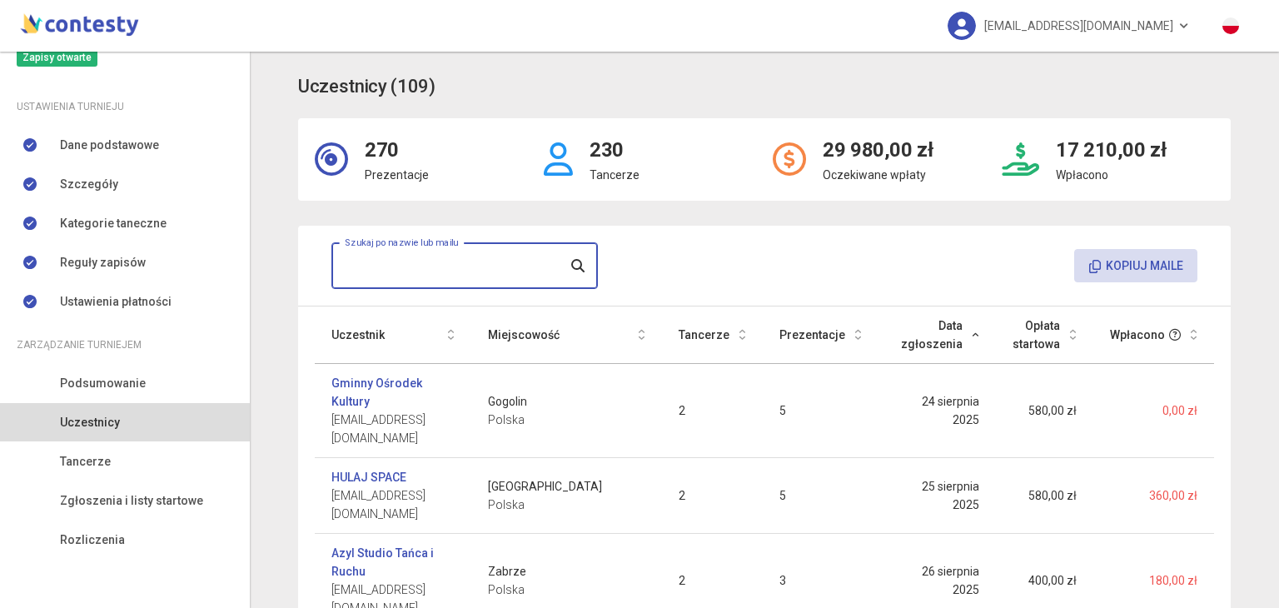
click at [481, 262] on input "text" at bounding box center [464, 265] width 267 height 47
type input "*"
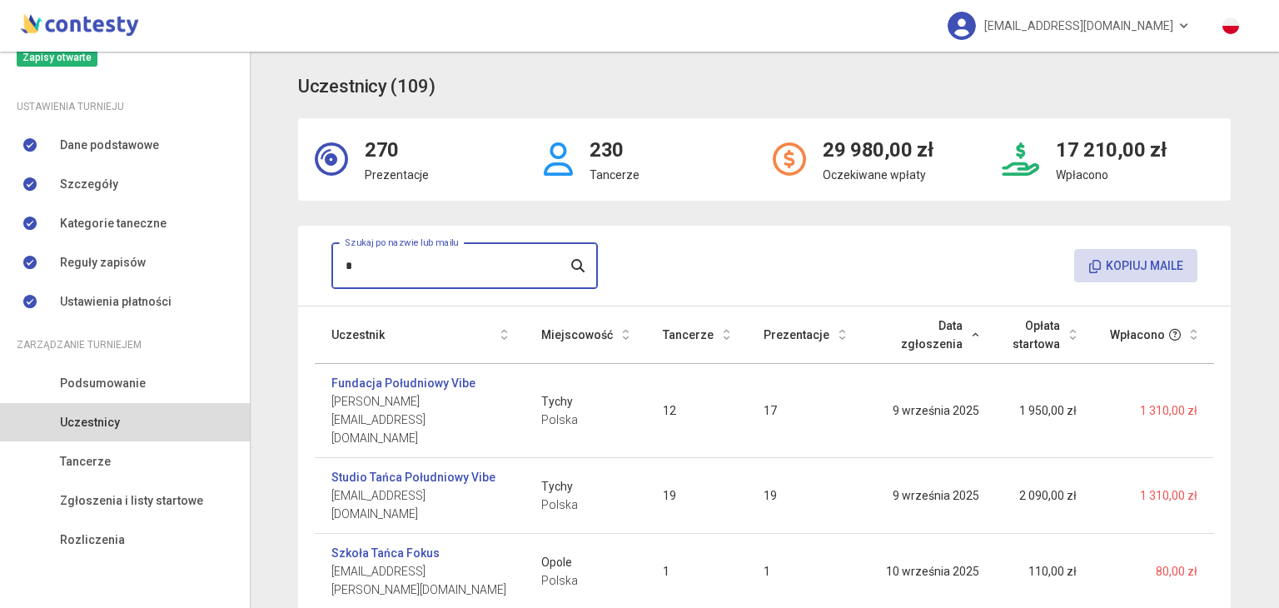
click at [481, 262] on input "*" at bounding box center [464, 265] width 267 height 47
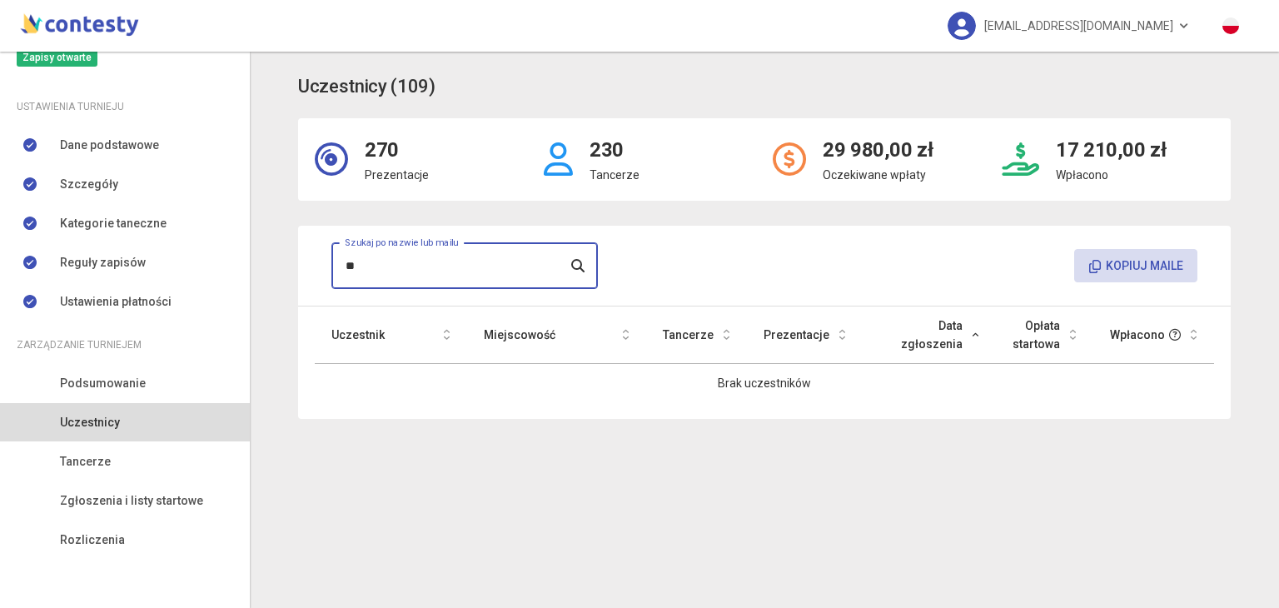
type input "*"
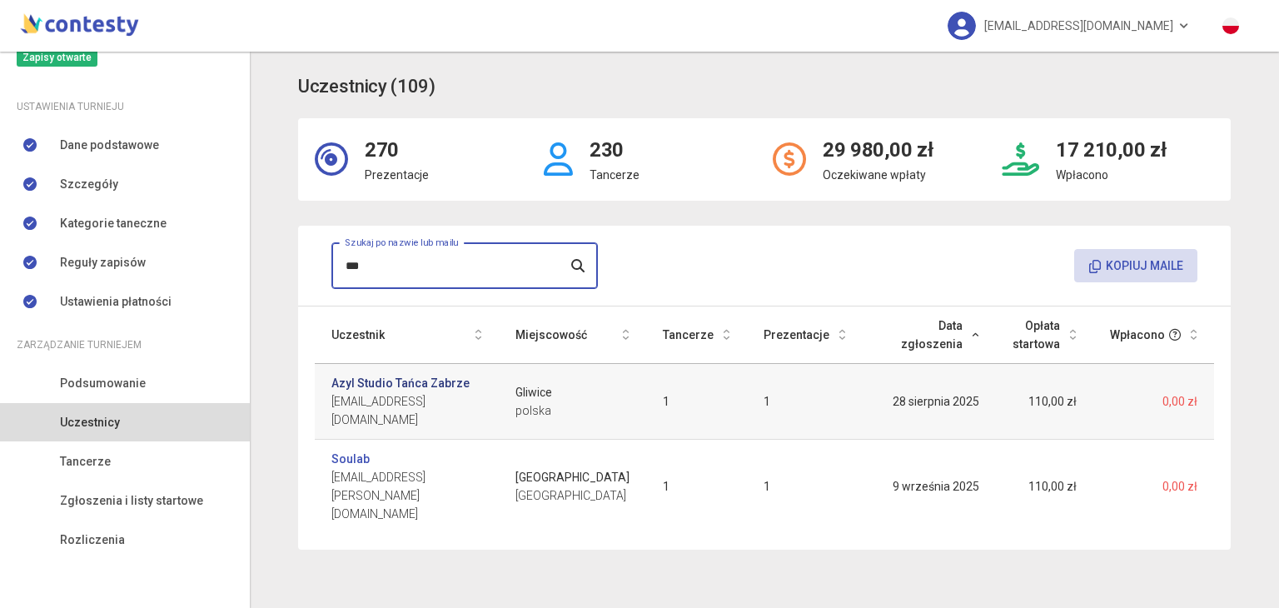
type input "***"
click at [451, 387] on link "Azyl Studio Tańca Zabrze" at bounding box center [400, 383] width 138 height 18
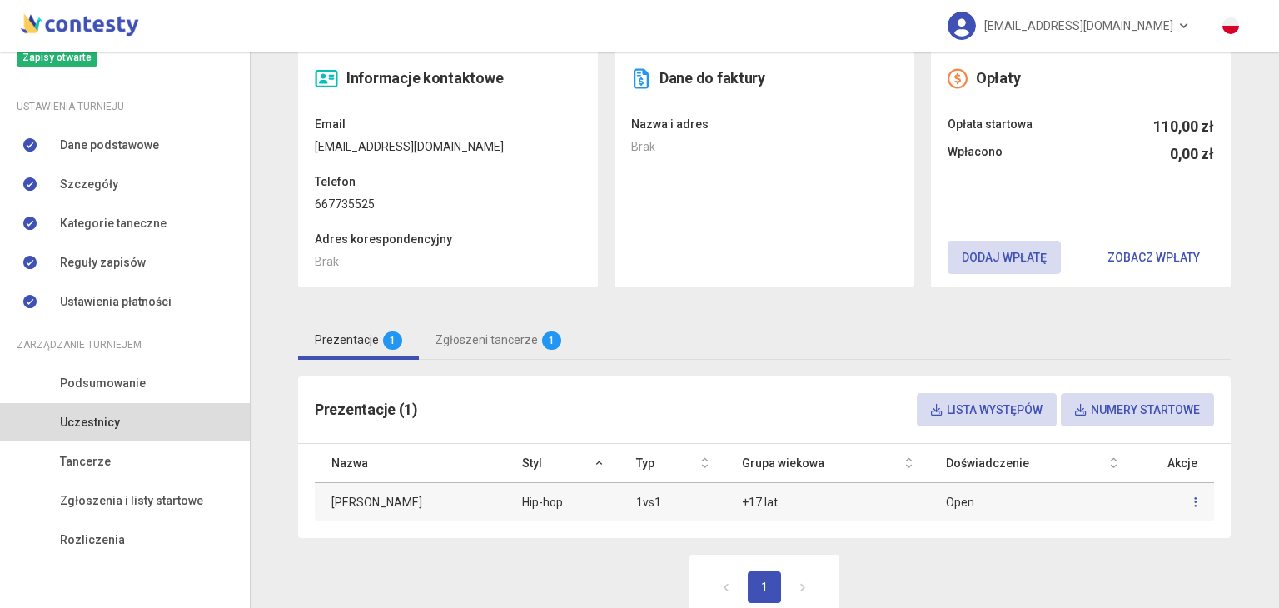
scroll to position [30, 0]
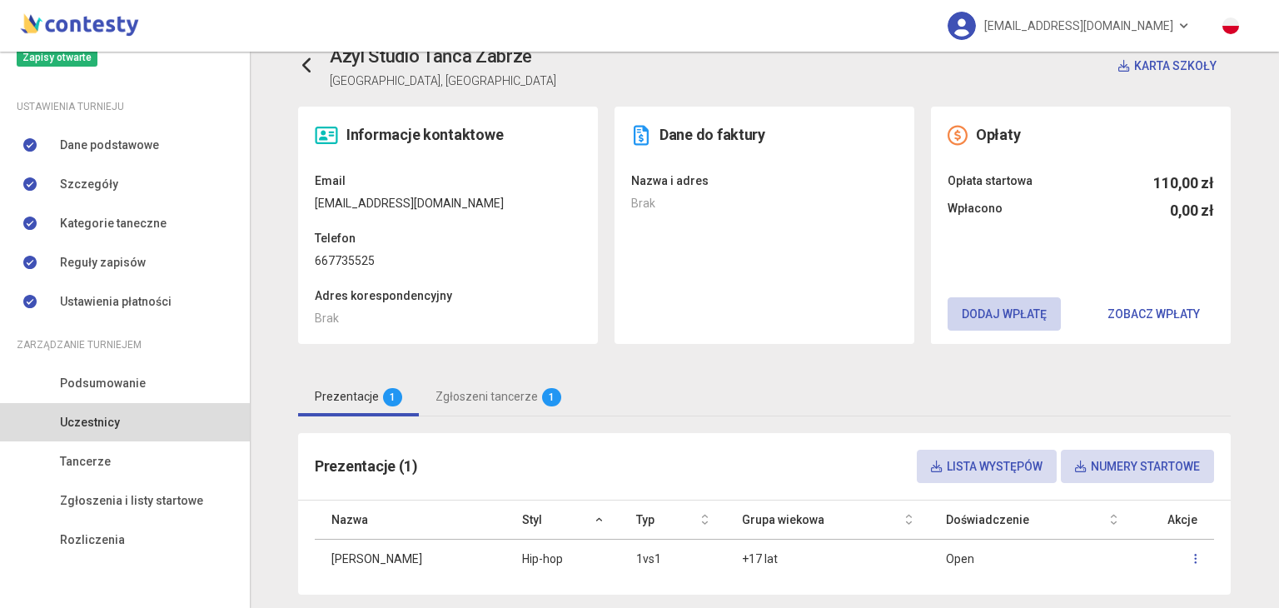
click at [993, 316] on button "Dodaj wpłatę" at bounding box center [1004, 313] width 113 height 33
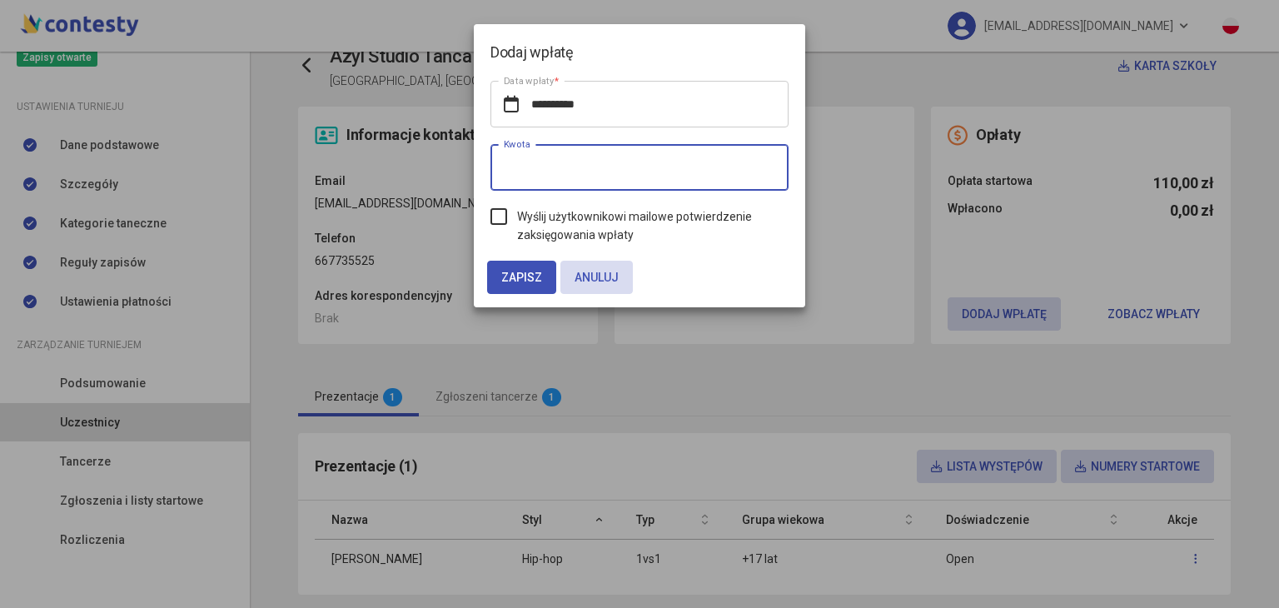
click at [637, 175] on input "*" at bounding box center [640, 167] width 298 height 47
type input "***"
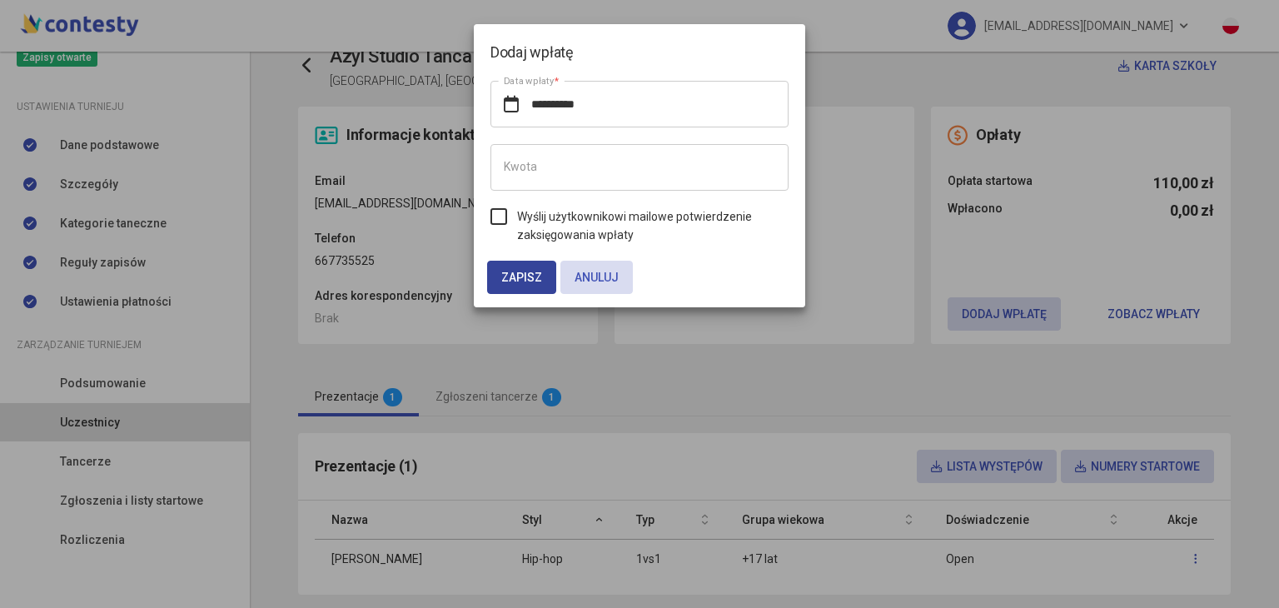
click at [515, 271] on span "Zapisz" at bounding box center [521, 277] width 41 height 13
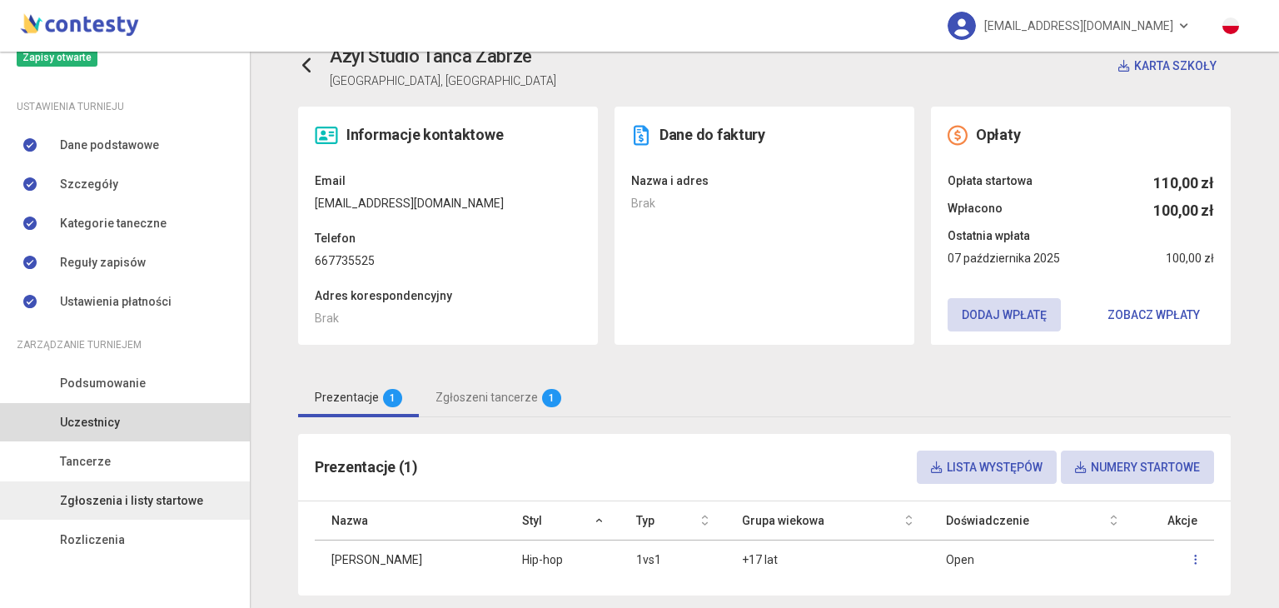
click at [117, 483] on link "Zgłoszenia i listy startowe" at bounding box center [125, 500] width 250 height 38
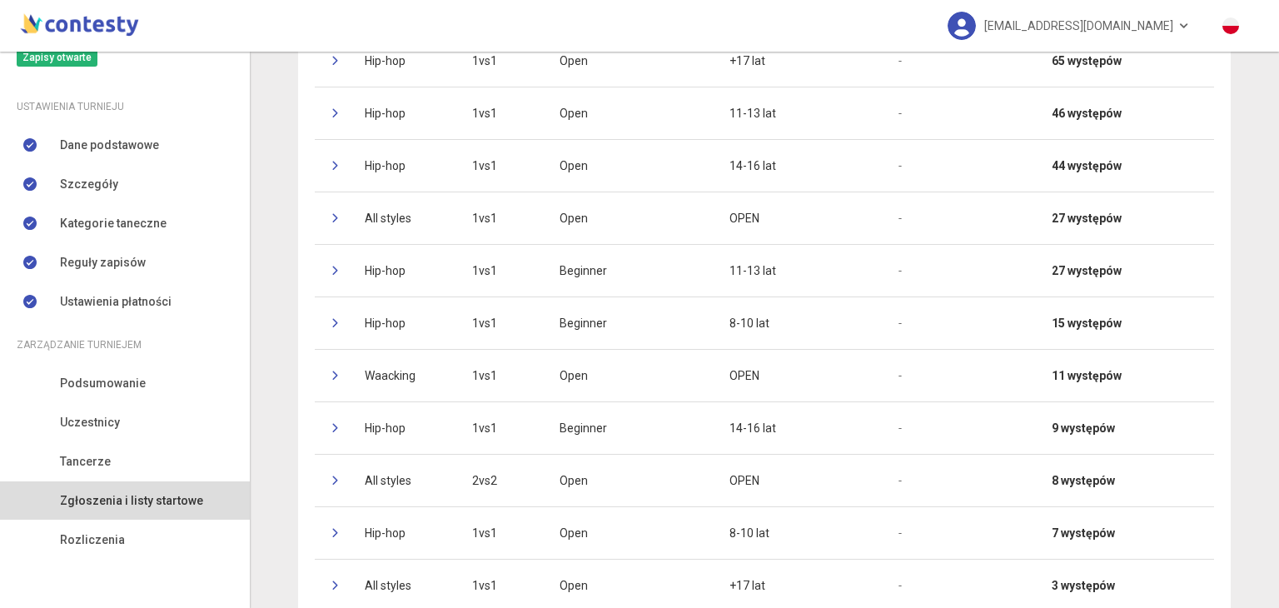
scroll to position [233, 0]
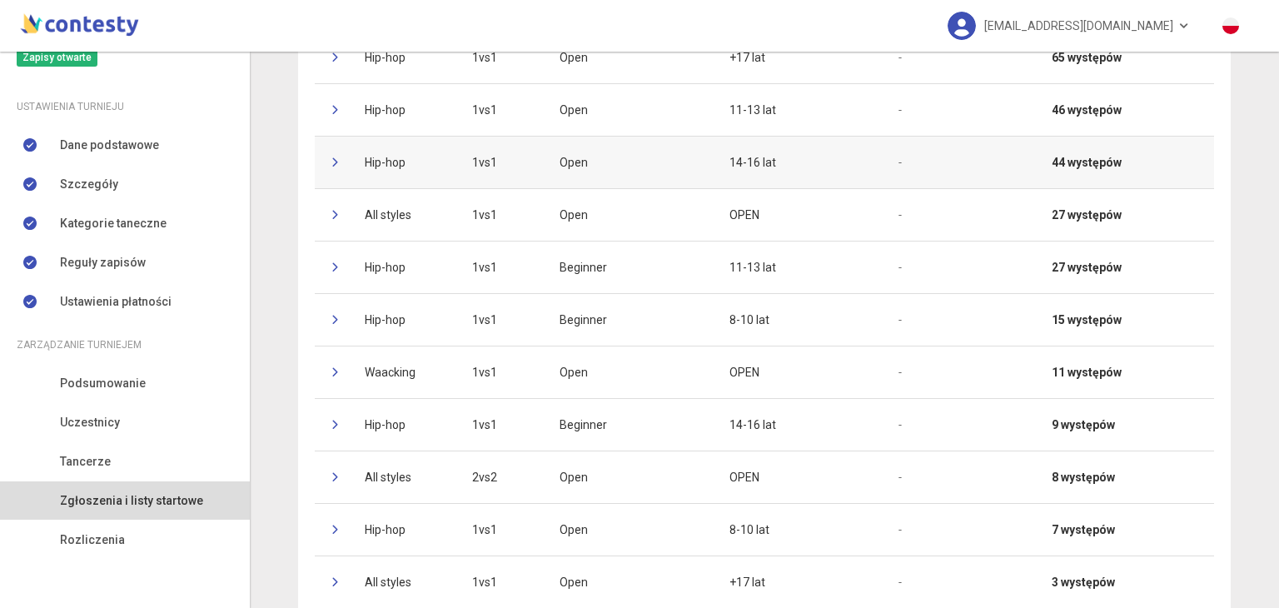
click at [323, 164] on td at bounding box center [331, 162] width 33 height 52
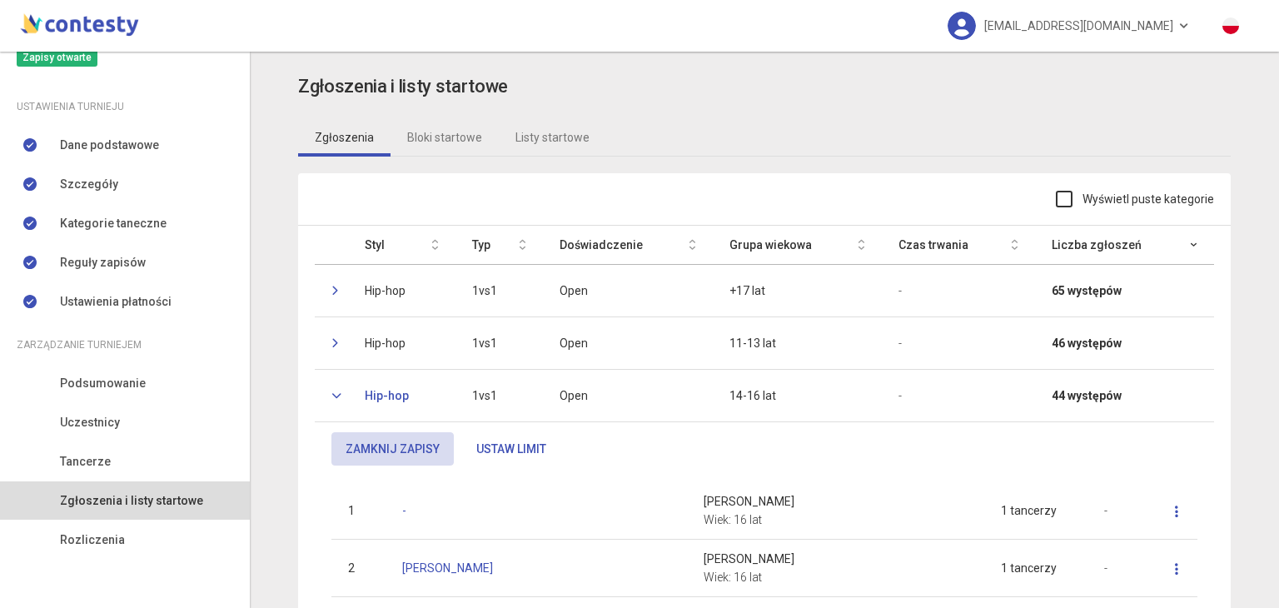
scroll to position [0, 0]
click at [127, 467] on link "Tancerze" at bounding box center [125, 461] width 250 height 38
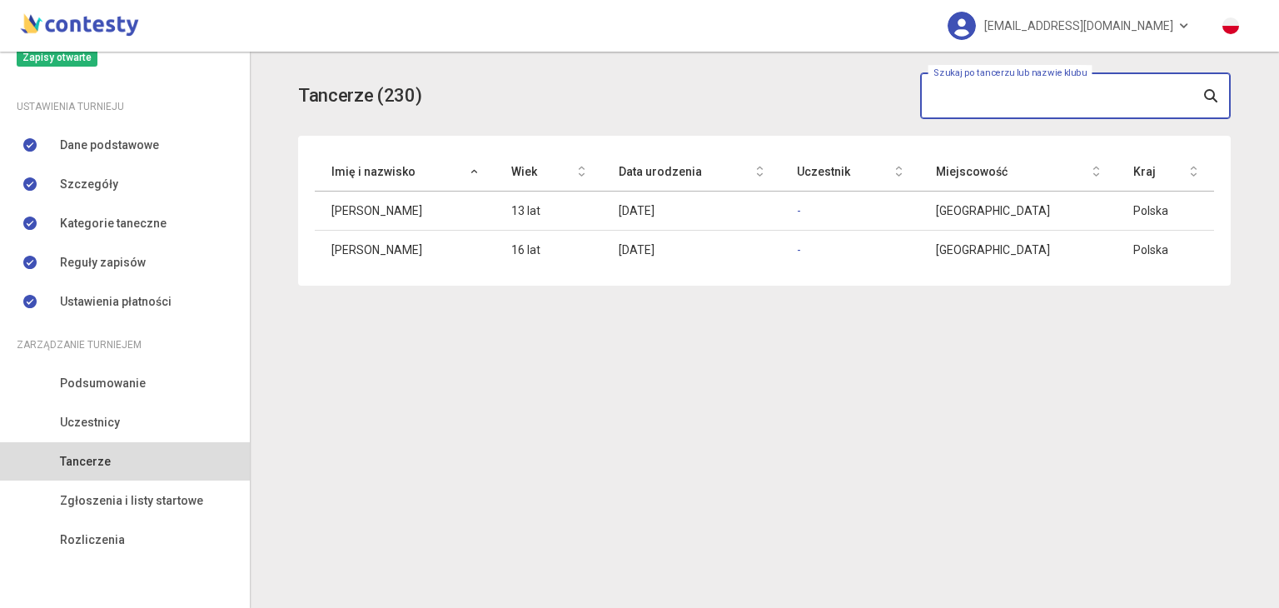
click at [1033, 91] on input "text" at bounding box center [1075, 95] width 311 height 47
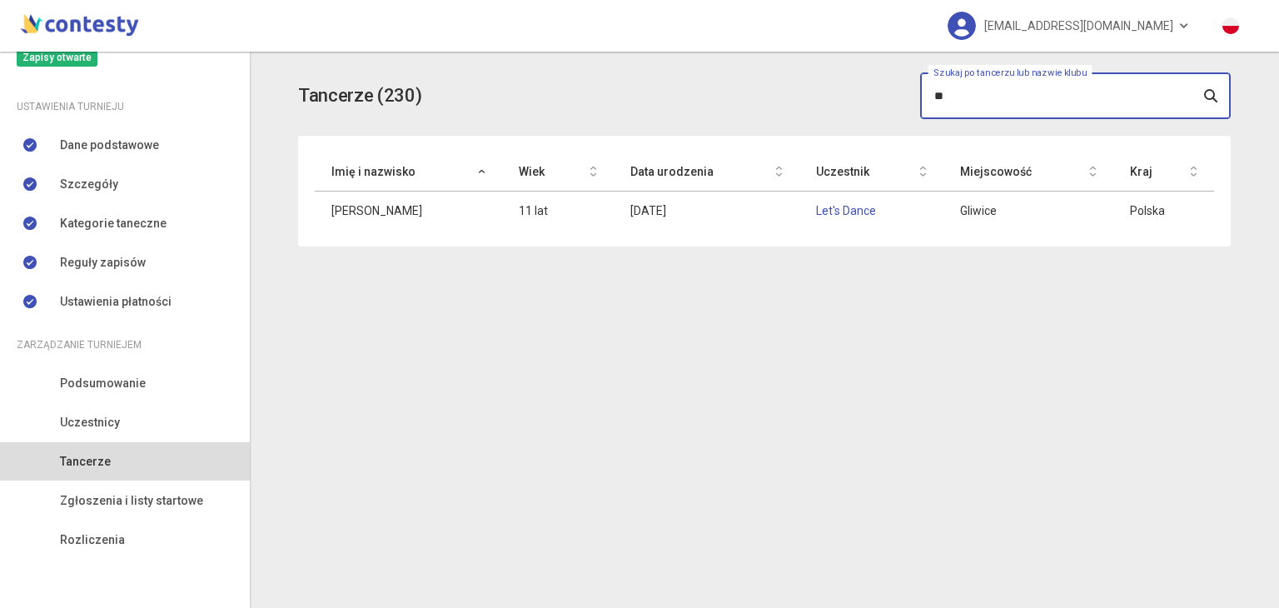
type input "*"
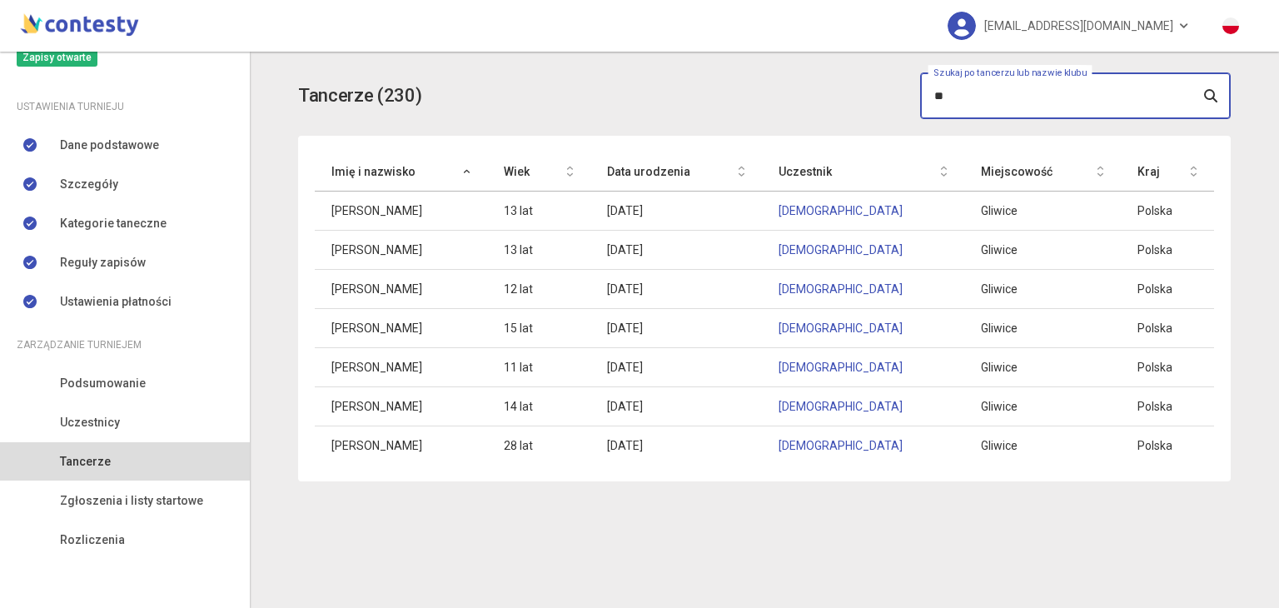
type input "*"
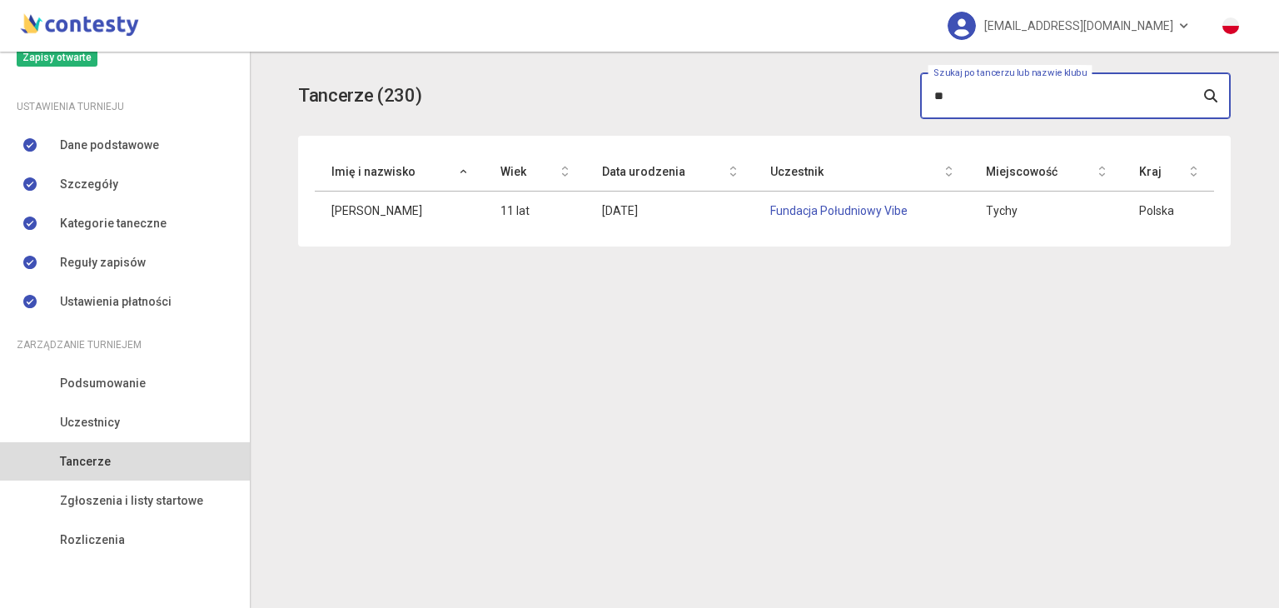
type input "*"
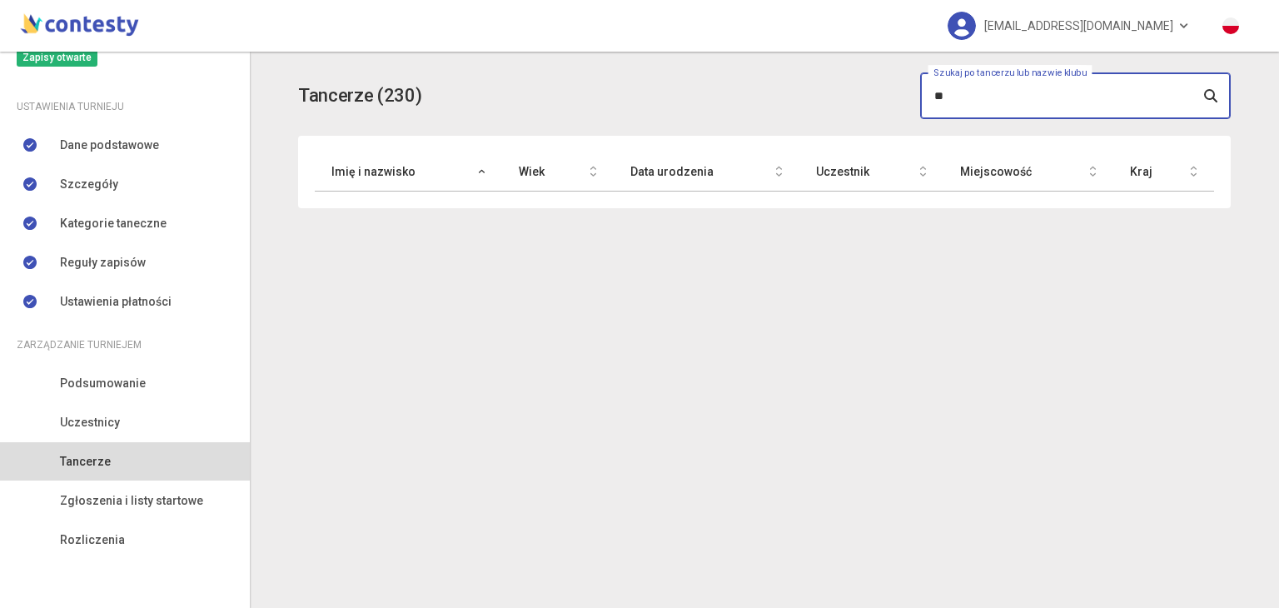
type input "*"
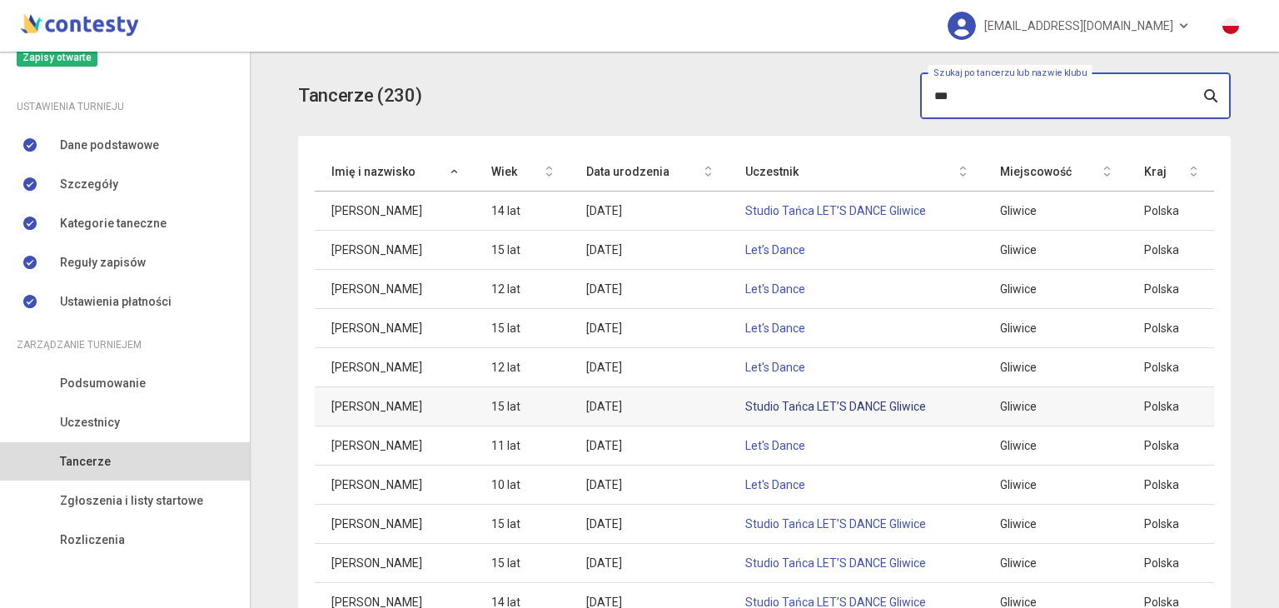
type input "***"
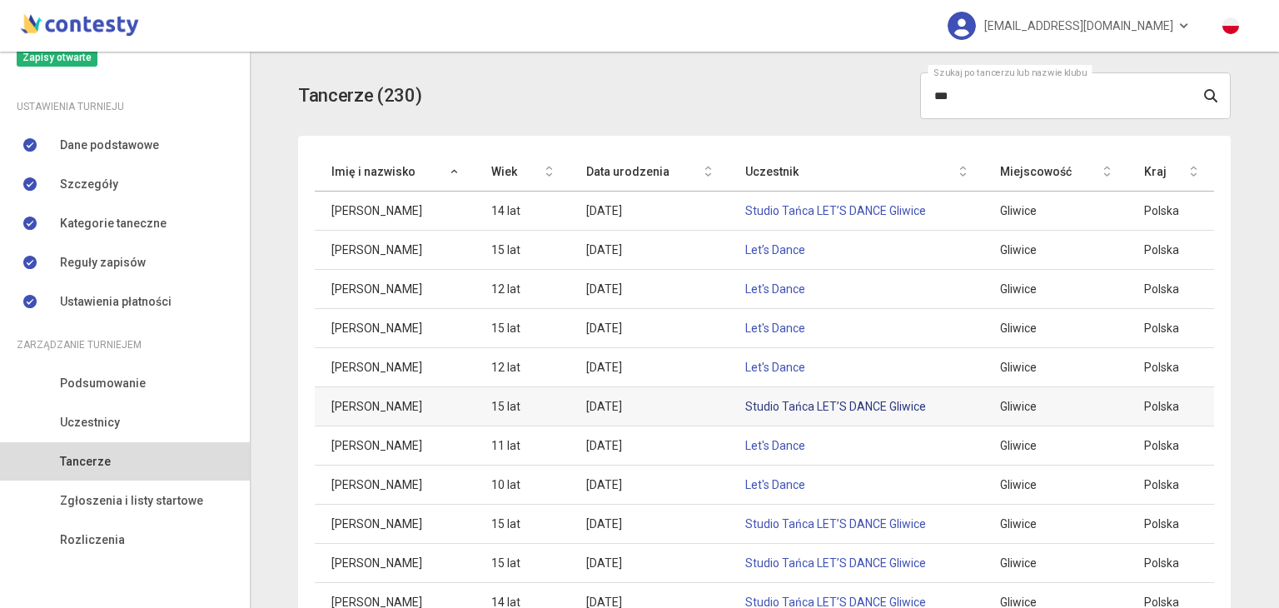
click at [793, 400] on link "Studio Tańca LET’S DANCE Gliwice" at bounding box center [835, 406] width 181 height 13
